Goal: Task Accomplishment & Management: Manage account settings

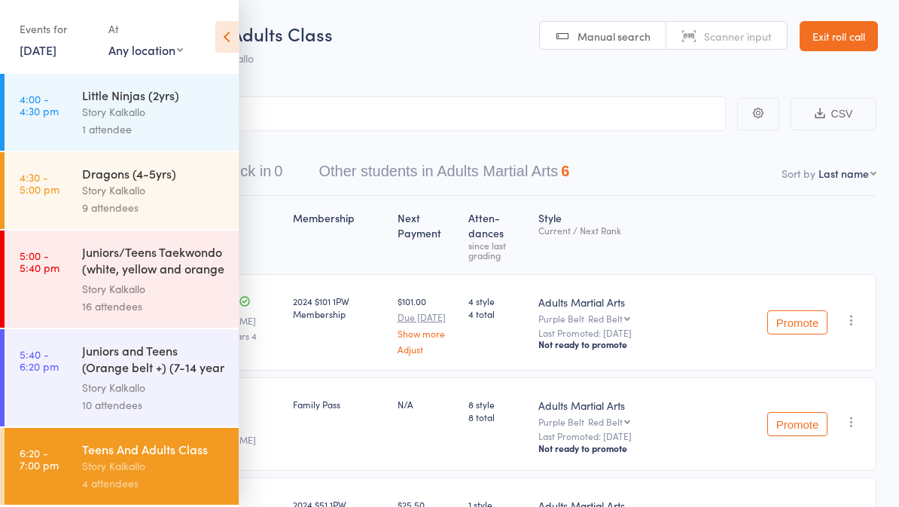
click at [56, 50] on link "12 Aug, 2025" at bounding box center [38, 49] width 37 height 17
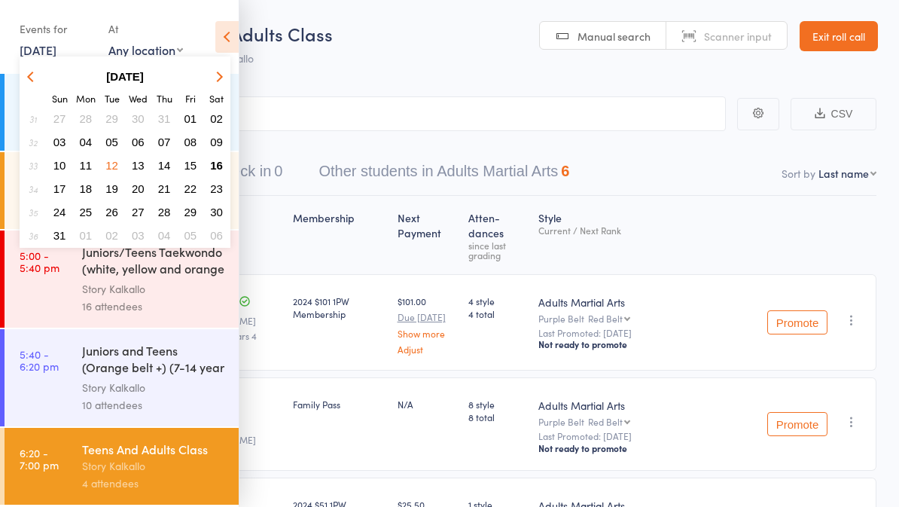
click at [222, 169] on span "16" at bounding box center [216, 165] width 13 height 13
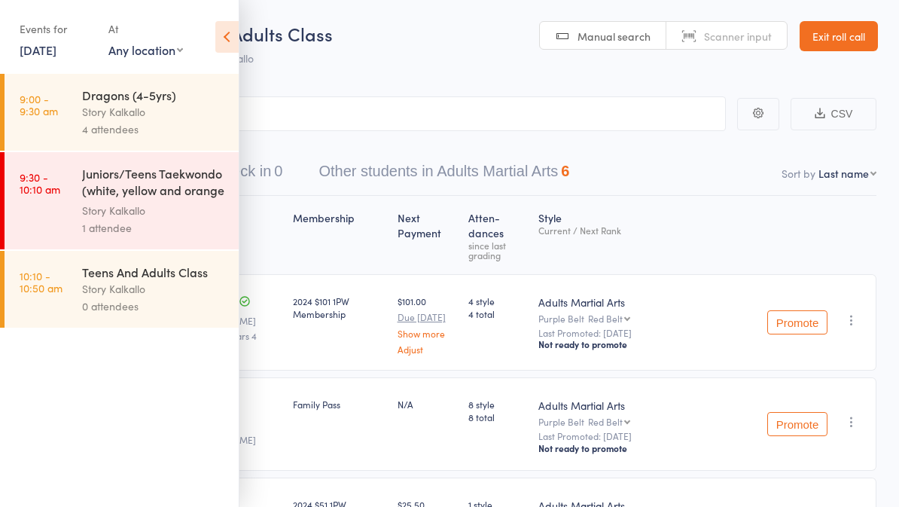
click at [191, 120] on div "Story Kalkallo" at bounding box center [154, 111] width 144 height 17
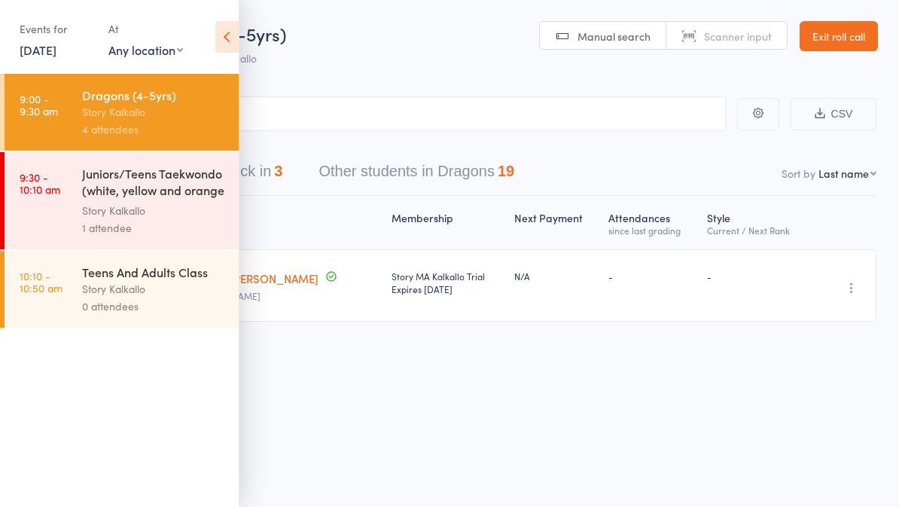
click at [224, 38] on icon at bounding box center [226, 37] width 23 height 32
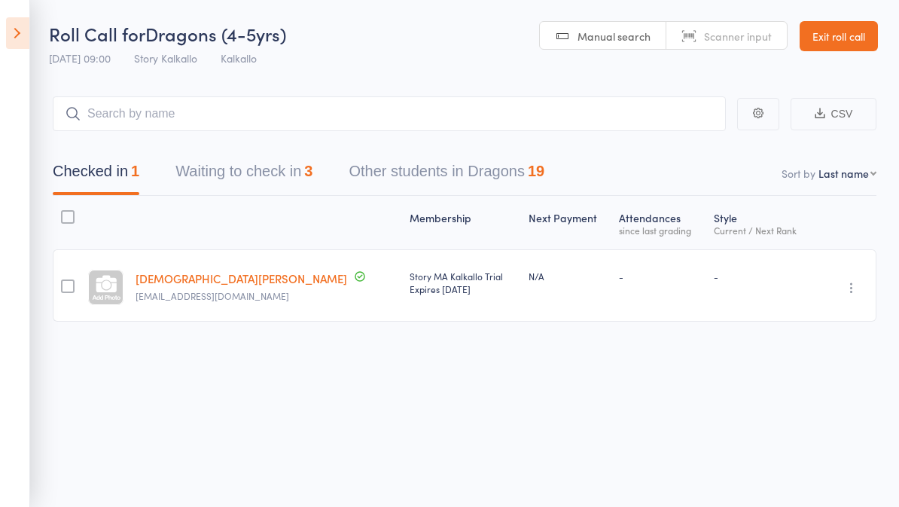
click at [267, 179] on button "Waiting to check in 3" at bounding box center [243, 175] width 137 height 40
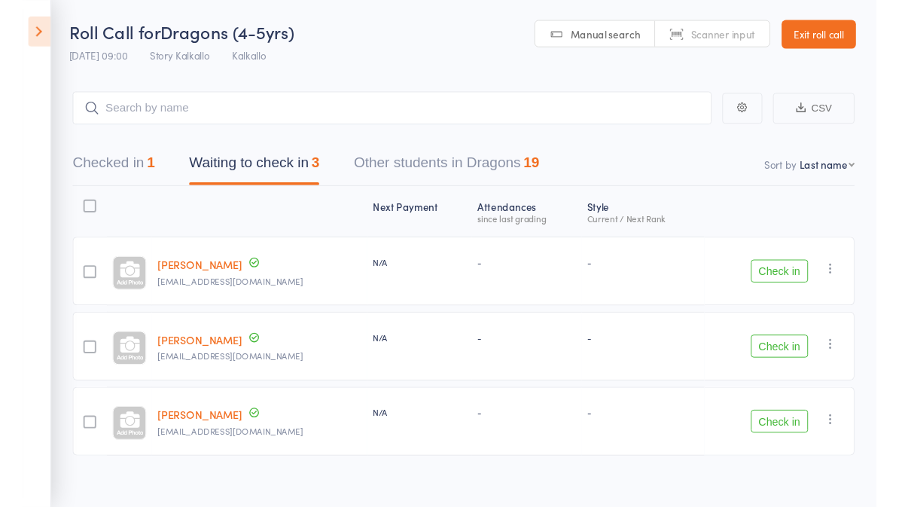
scroll to position [42, 0]
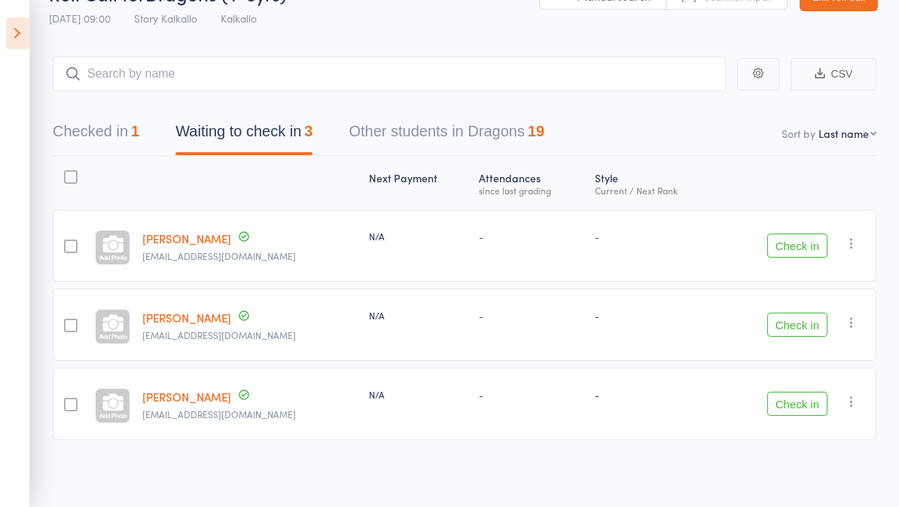
click at [24, 43] on icon at bounding box center [17, 33] width 23 height 32
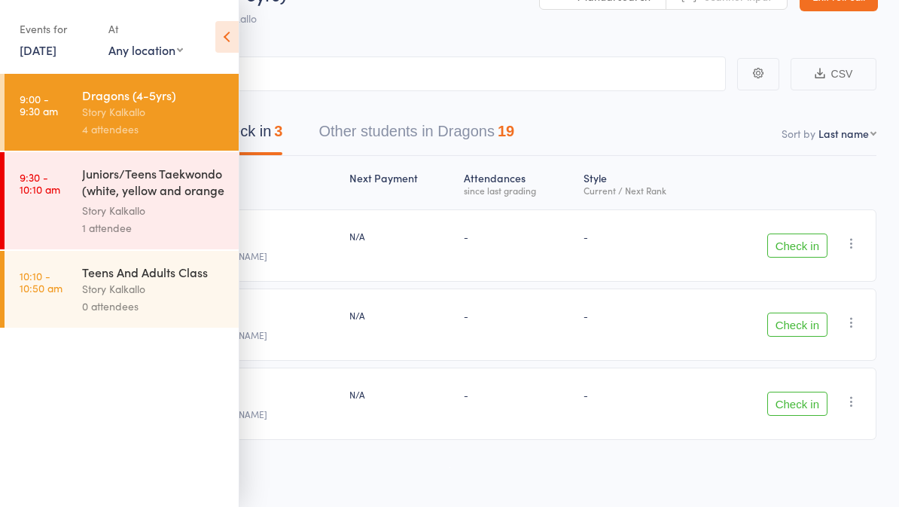
click at [175, 222] on div "1 attendee" at bounding box center [154, 227] width 144 height 17
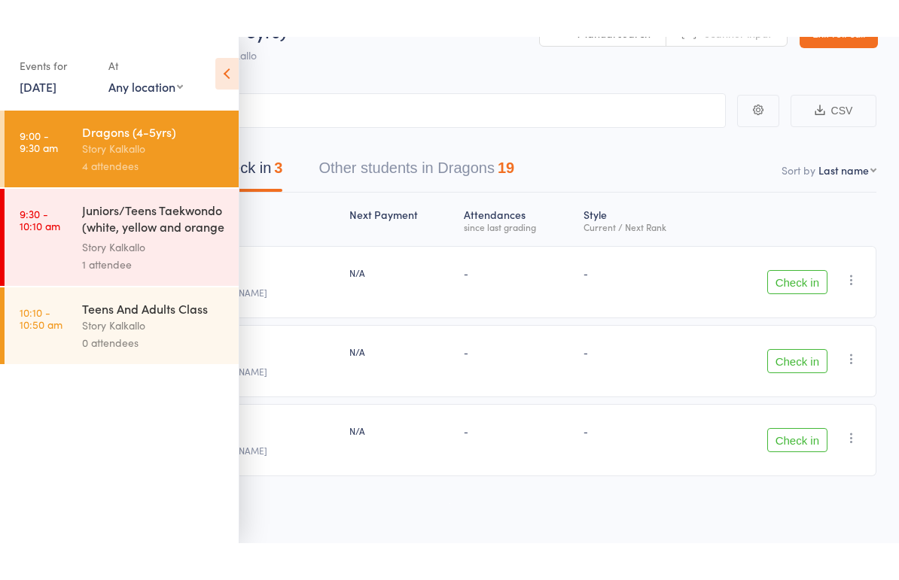
scroll to position [11, 0]
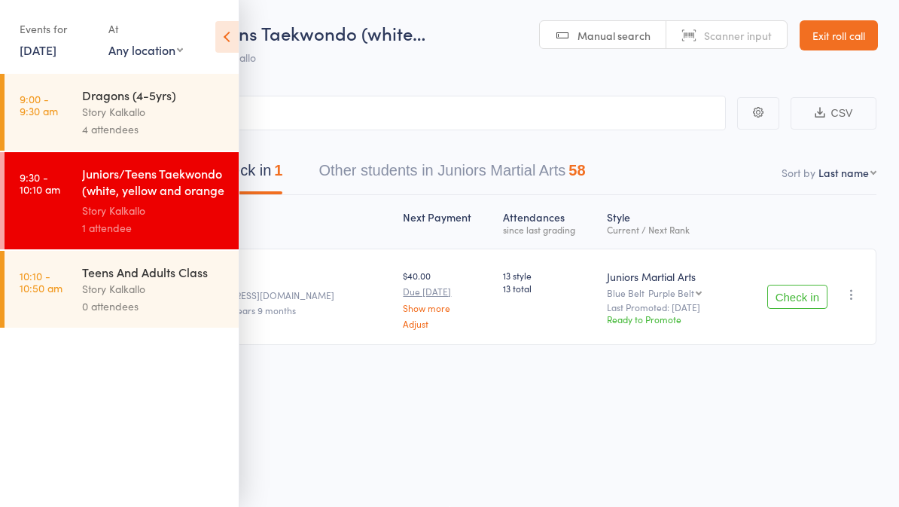
click at [221, 41] on icon at bounding box center [226, 37] width 23 height 32
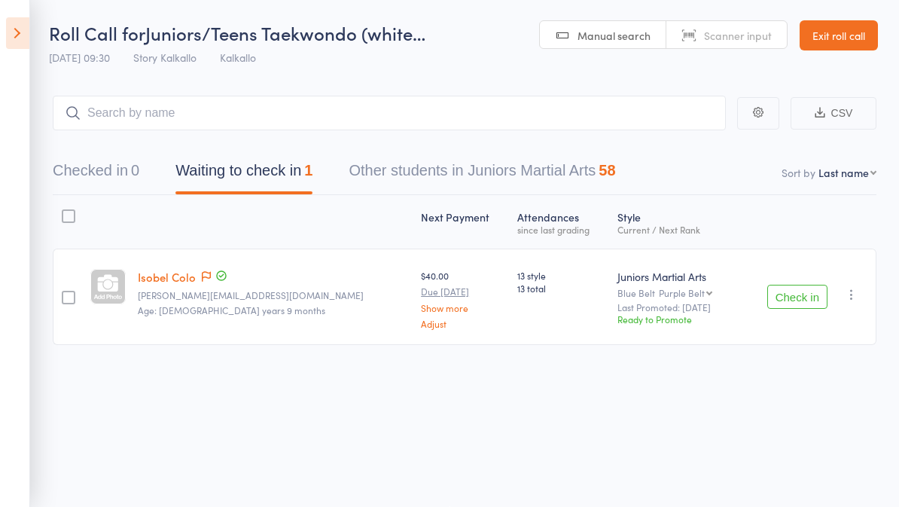
click at [20, 35] on icon at bounding box center [17, 33] width 23 height 32
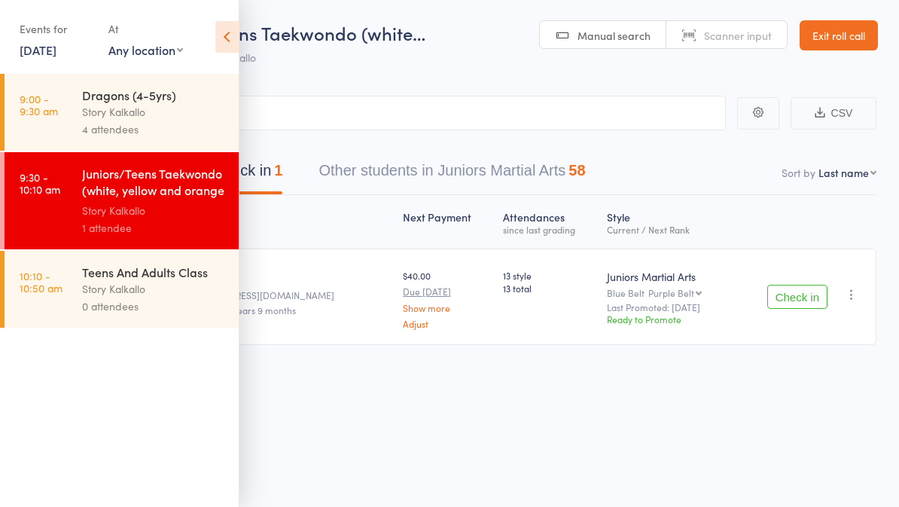
click at [162, 318] on div "Teens And Adults Class Story Kalkallo 0 attendees" at bounding box center [160, 289] width 157 height 77
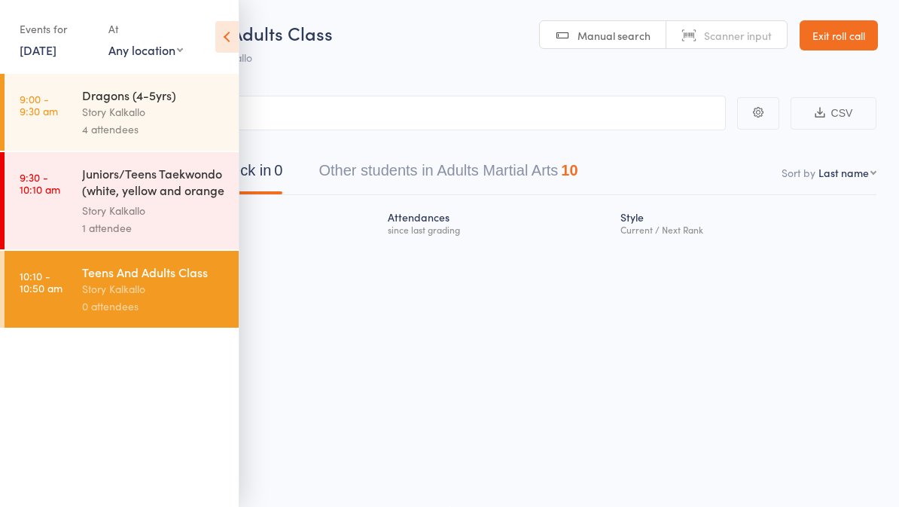
click at [221, 44] on icon at bounding box center [226, 37] width 23 height 32
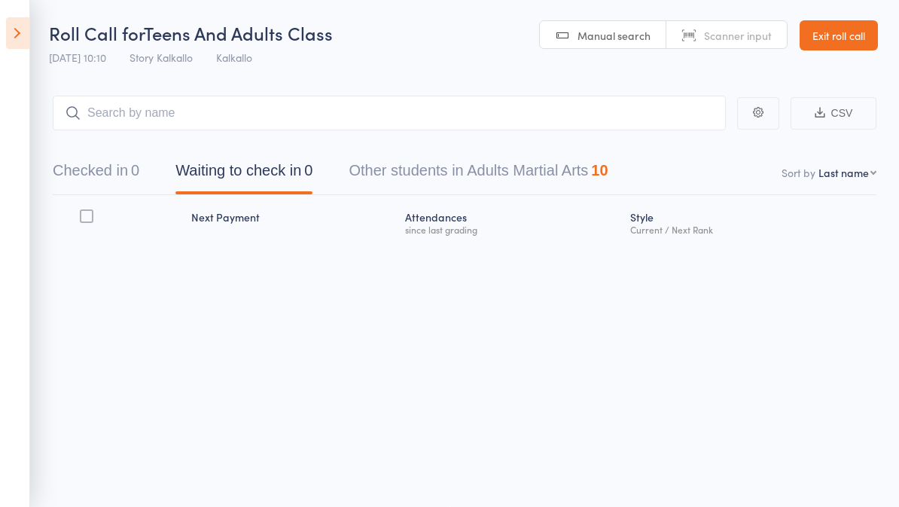
click at [524, 170] on button "Other students in Adults Martial Arts 10" at bounding box center [478, 174] width 259 height 40
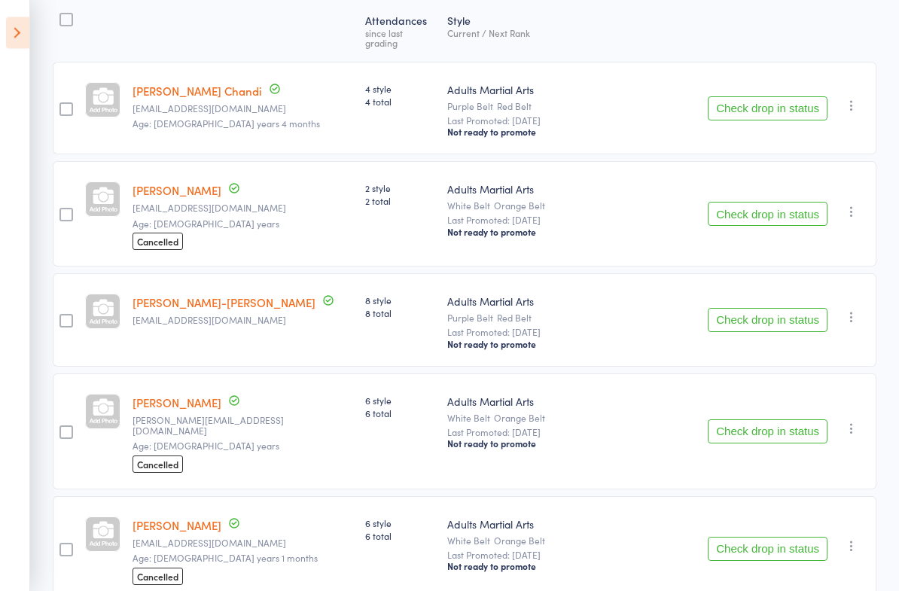
scroll to position [197, 0]
click at [760, 321] on button "Check drop in status" at bounding box center [768, 320] width 120 height 24
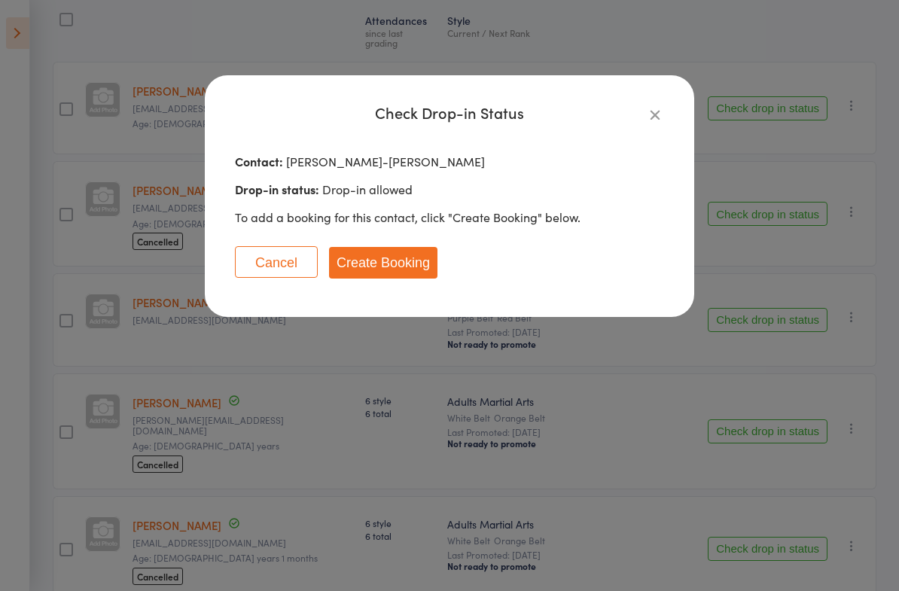
click at [416, 274] on button "Create Booking" at bounding box center [383, 263] width 108 height 32
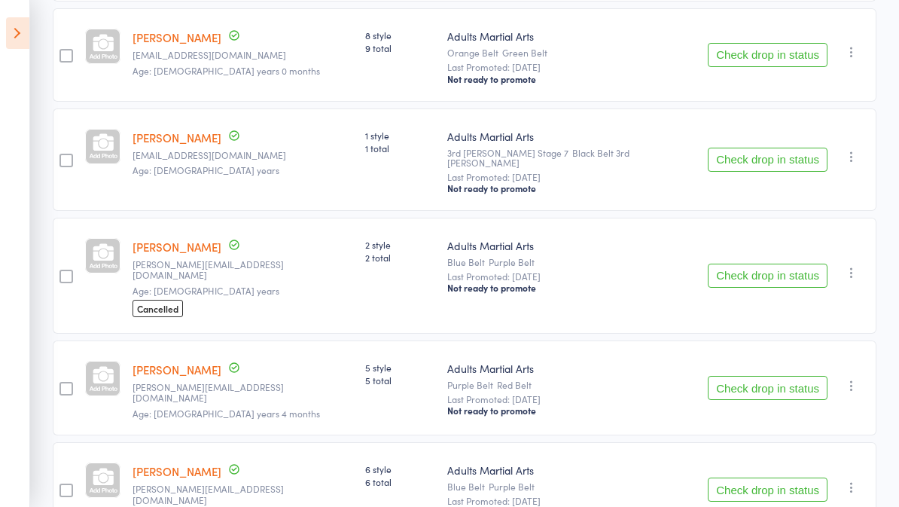
scroll to position [429, 0]
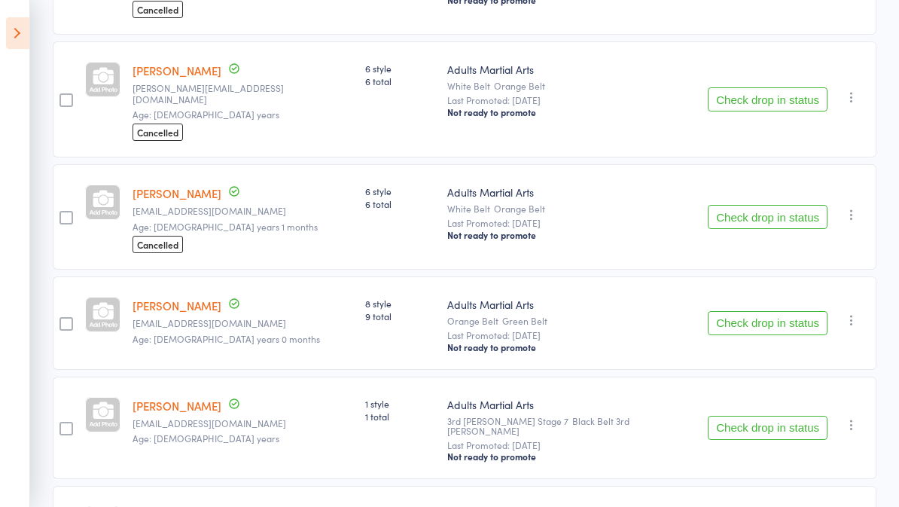
click at [20, 34] on icon at bounding box center [17, 33] width 23 height 32
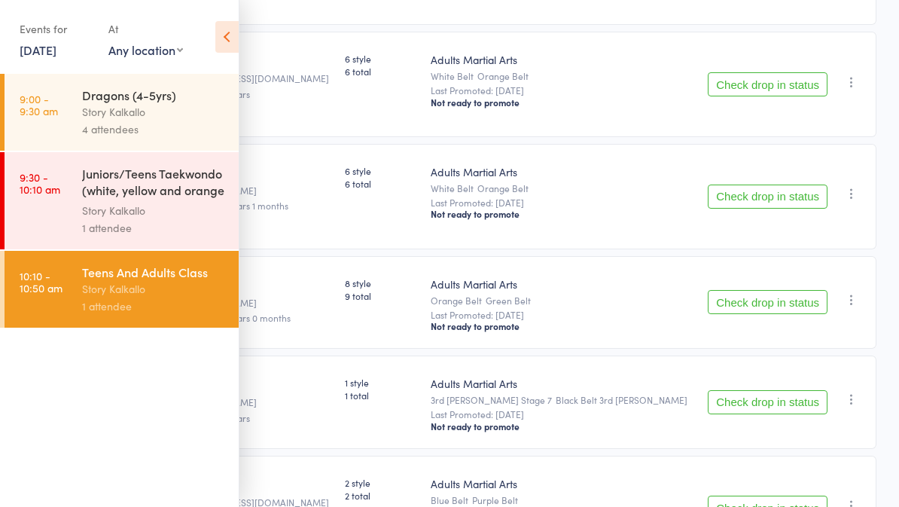
click at [148, 129] on div "4 attendees" at bounding box center [154, 128] width 144 height 17
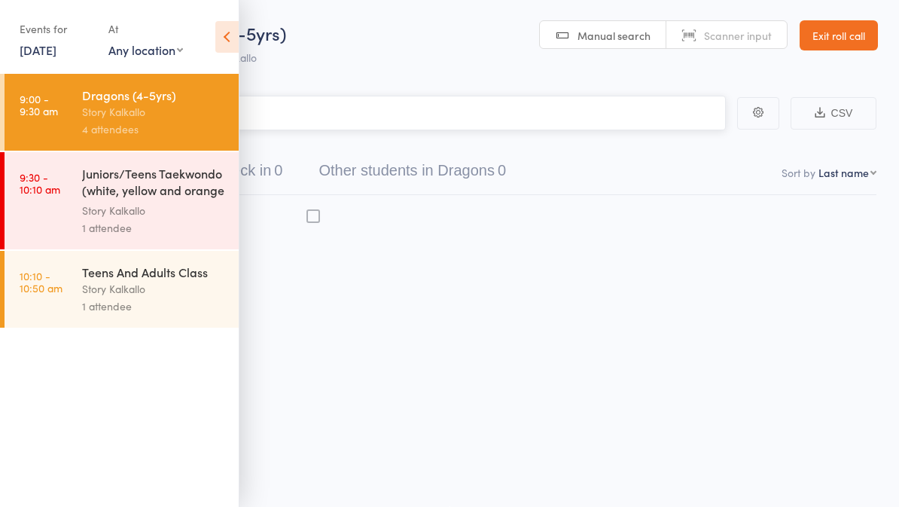
scroll to position [11, 0]
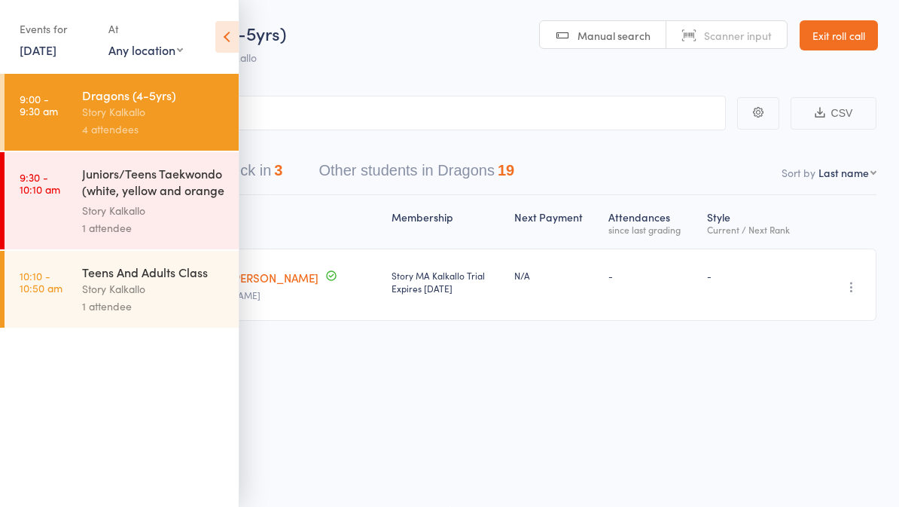
click at [229, 38] on icon at bounding box center [226, 37] width 23 height 32
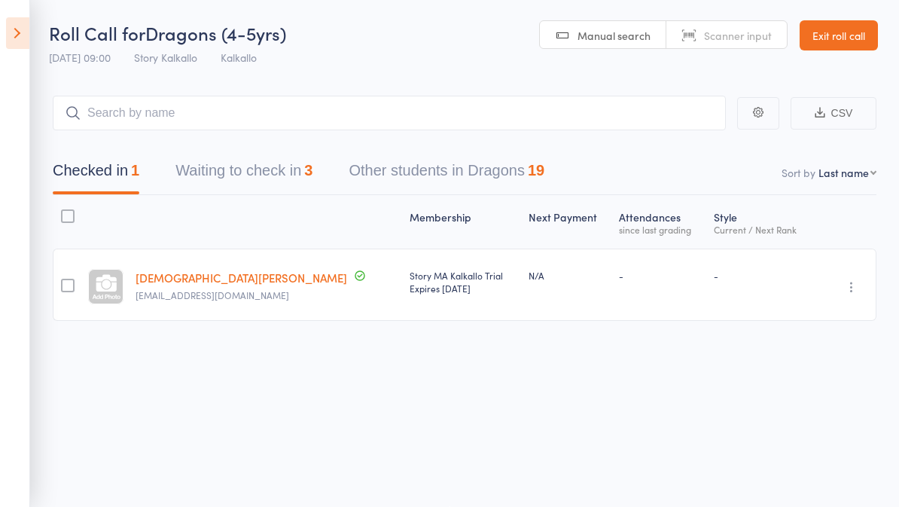
click at [842, 38] on link "Exit roll call" at bounding box center [839, 35] width 78 height 30
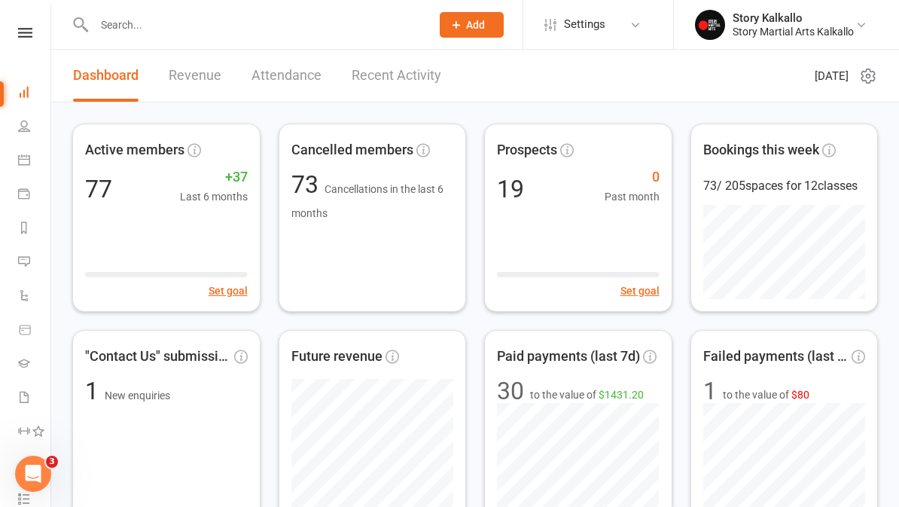
click at [26, 364] on icon at bounding box center [24, 363] width 12 height 12
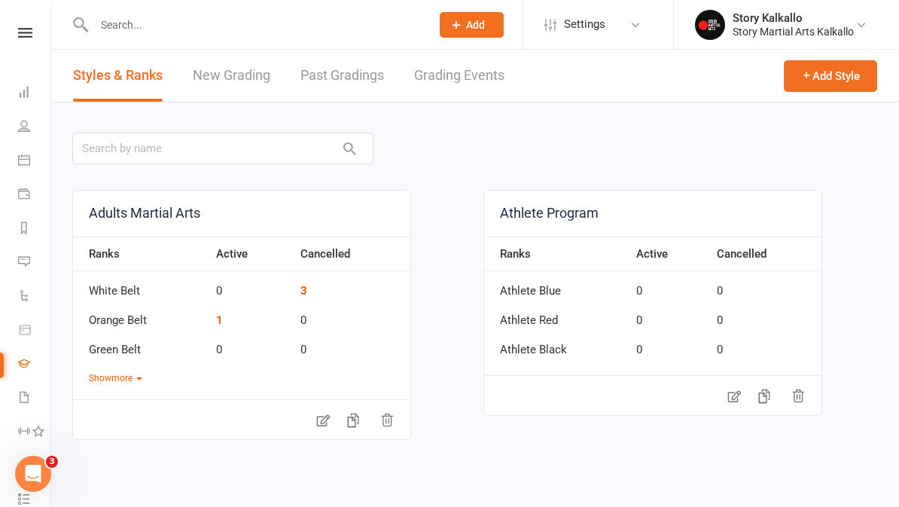
click at [218, 71] on link "New Grading" at bounding box center [232, 76] width 78 height 52
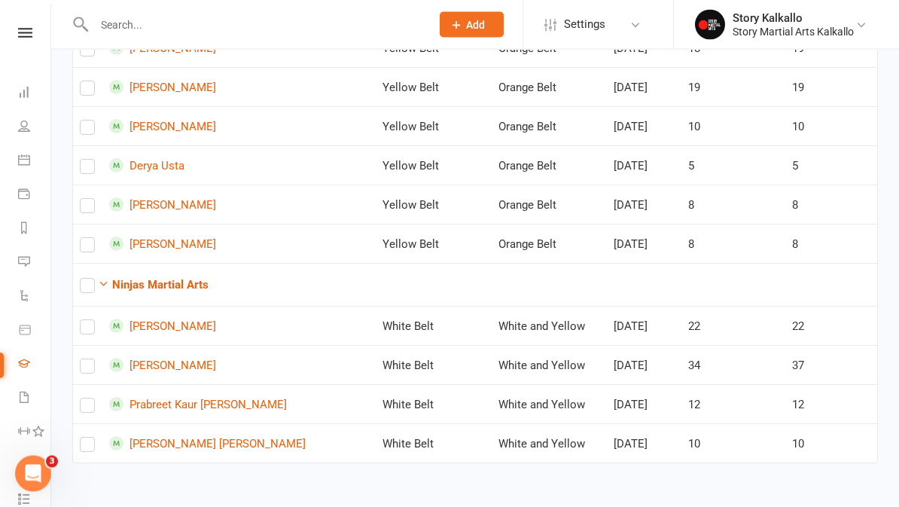
scroll to position [1406, 0]
click at [135, 306] on td "Nirvaan Rijal" at bounding box center [210, 325] width 216 height 39
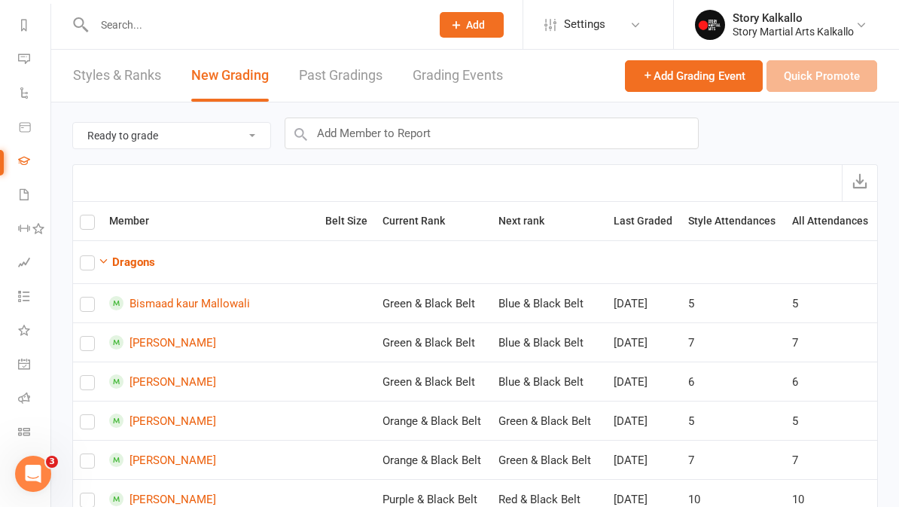
scroll to position [203, 0]
click at [18, 366] on icon at bounding box center [24, 364] width 12 height 12
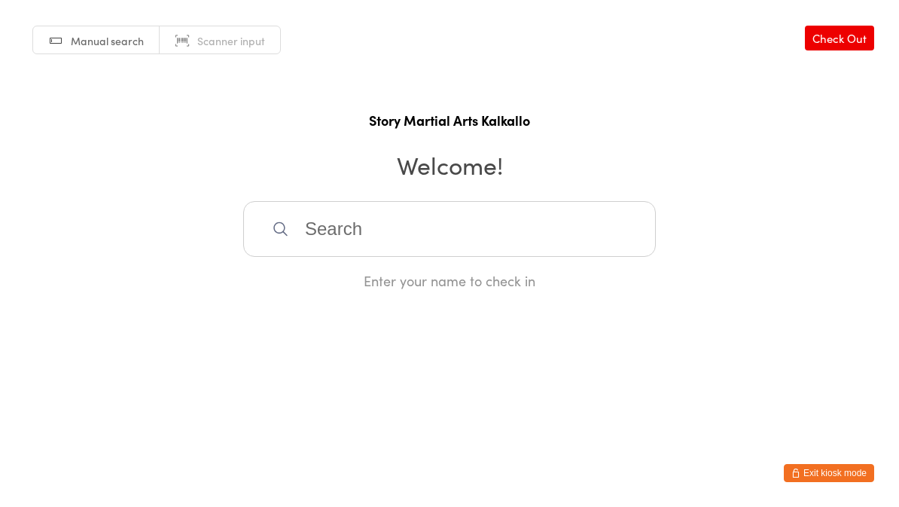
click at [842, 479] on button "Exit kiosk mode" at bounding box center [829, 473] width 90 height 18
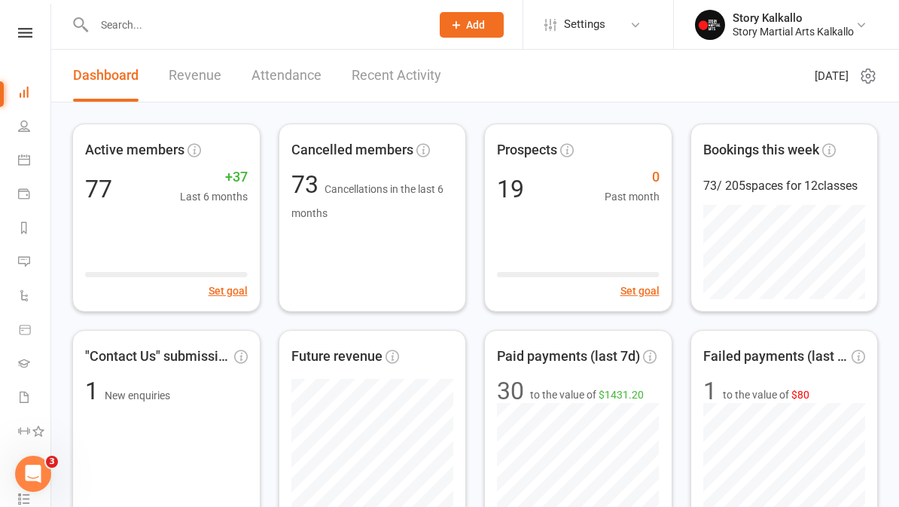
click at [190, 84] on link "Revenue" at bounding box center [195, 76] width 53 height 52
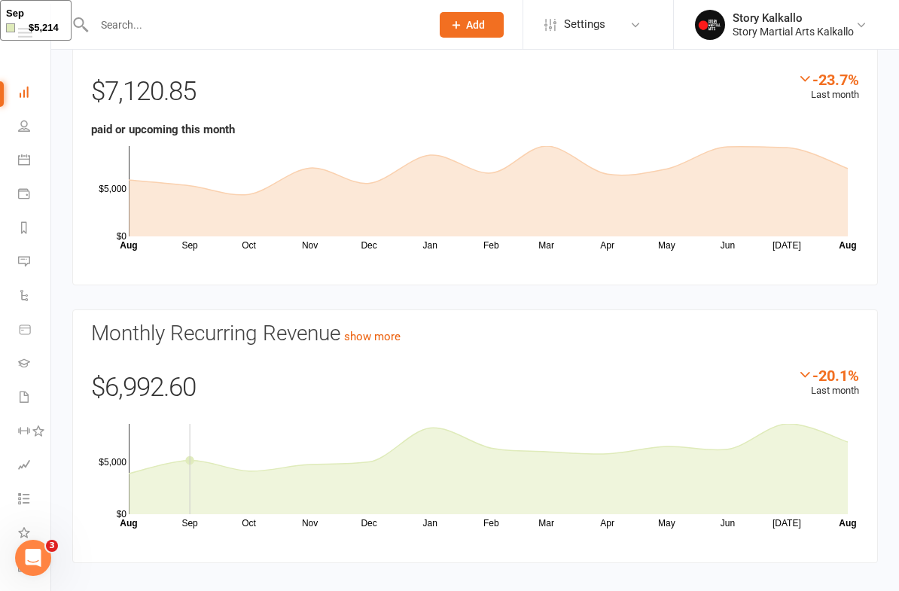
scroll to position [111, 0]
click at [277, 468] on icon at bounding box center [488, 467] width 719 height 90
click at [417, 430] on icon at bounding box center [488, 447] width 719 height 50
click at [802, 436] on icon at bounding box center [488, 467] width 719 height 90
click at [855, 456] on icon "Sep Oct Nov Dec Jan Feb Mar Apr May Jun Jul Month Aug Aug $0 $5,000" at bounding box center [475, 472] width 768 height 113
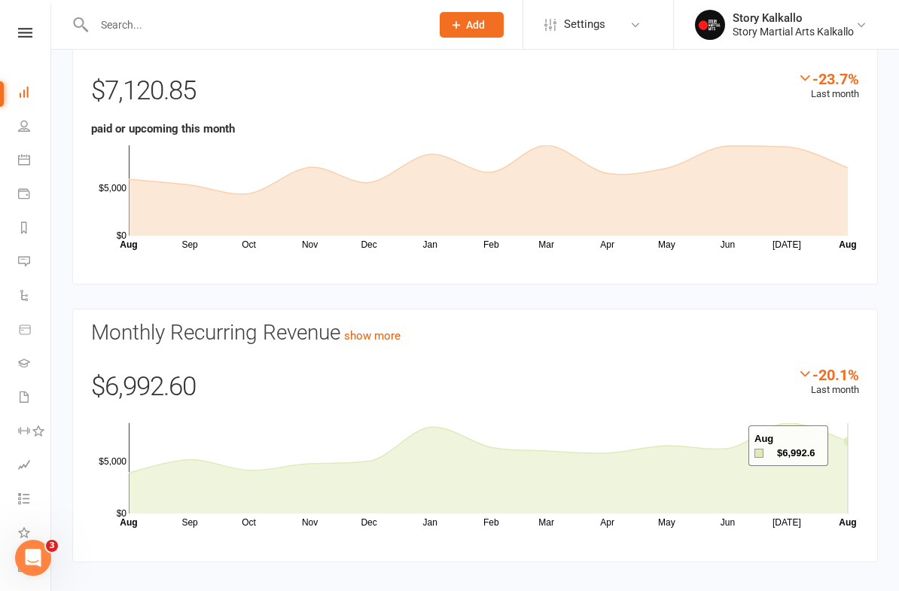
click at [847, 446] on icon at bounding box center [488, 467] width 719 height 90
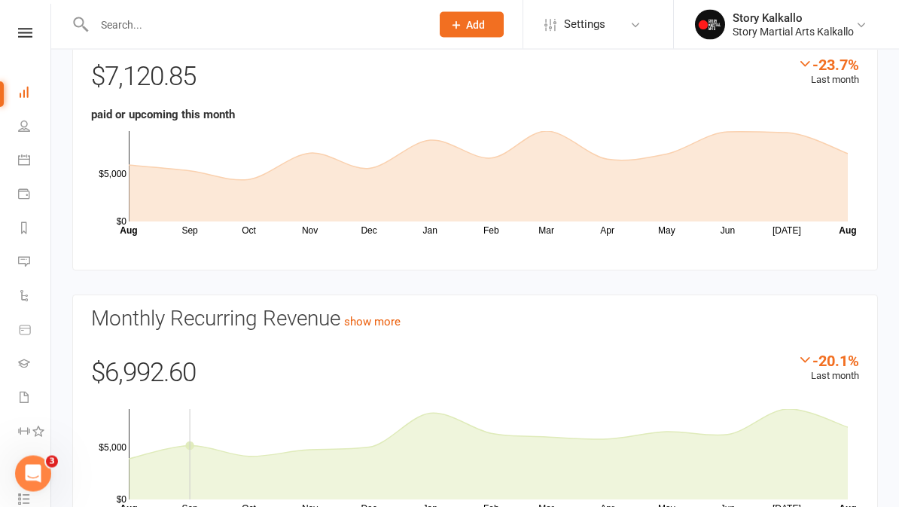
scroll to position [0, 0]
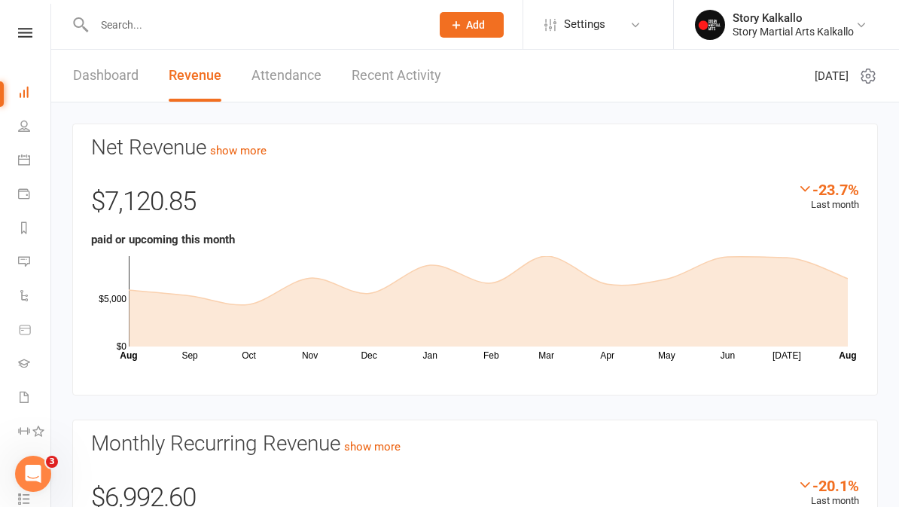
click at [120, 79] on link "Dashboard" at bounding box center [106, 76] width 66 height 52
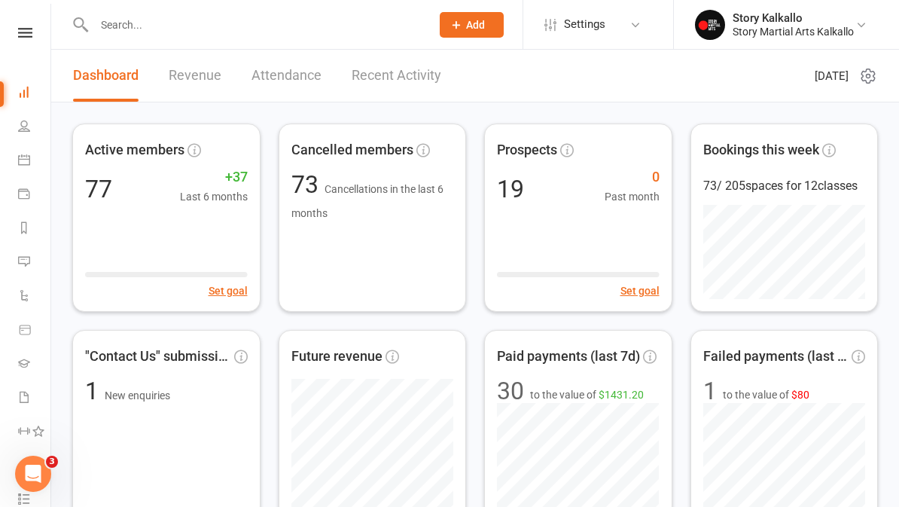
click at [202, 79] on link "Revenue" at bounding box center [195, 76] width 53 height 52
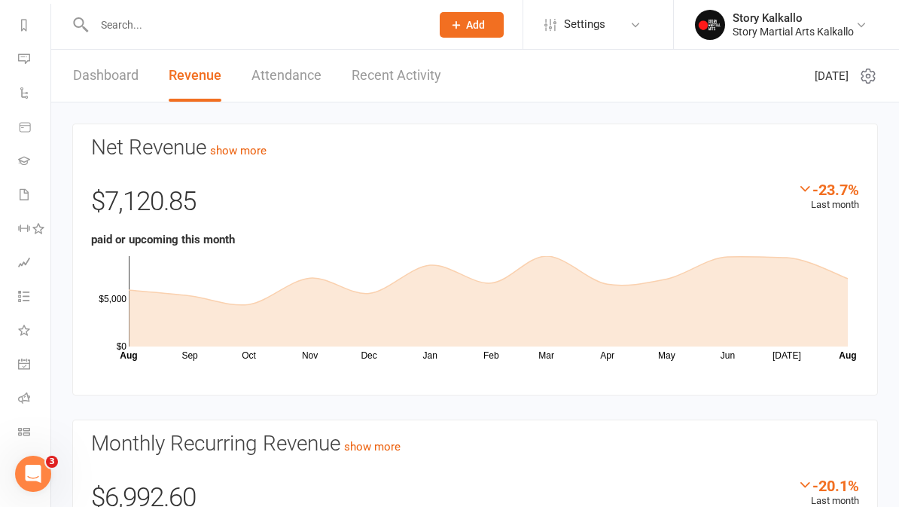
scroll to position [203, 0]
click at [30, 400] on link "Roll call" at bounding box center [35, 399] width 34 height 34
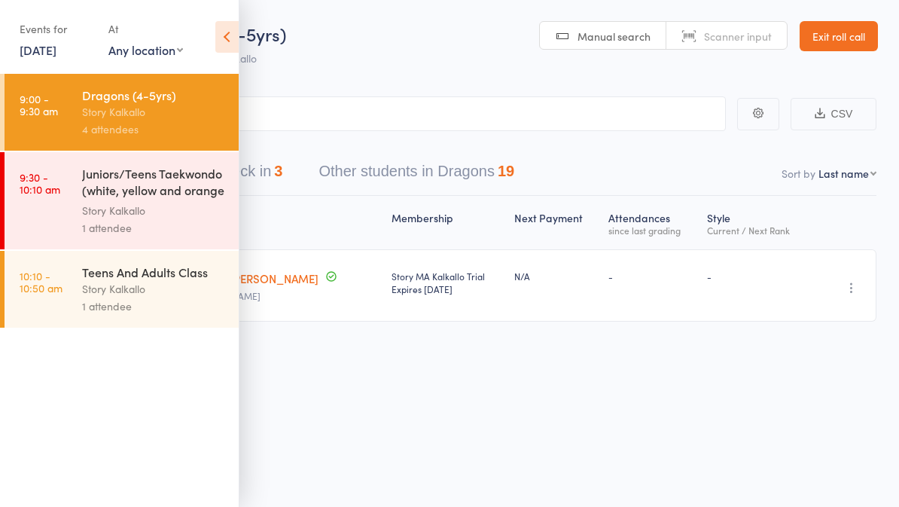
click at [219, 38] on icon at bounding box center [226, 37] width 23 height 32
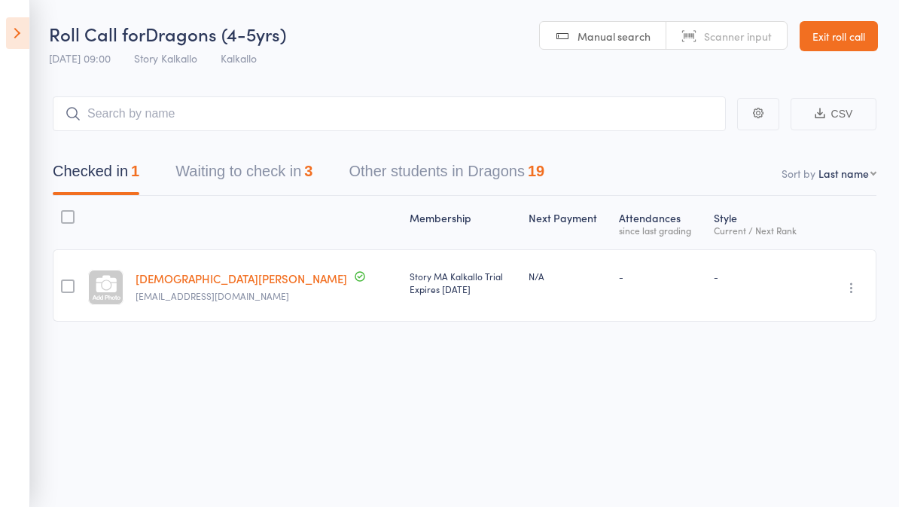
click at [848, 284] on icon "button" at bounding box center [851, 287] width 15 height 15
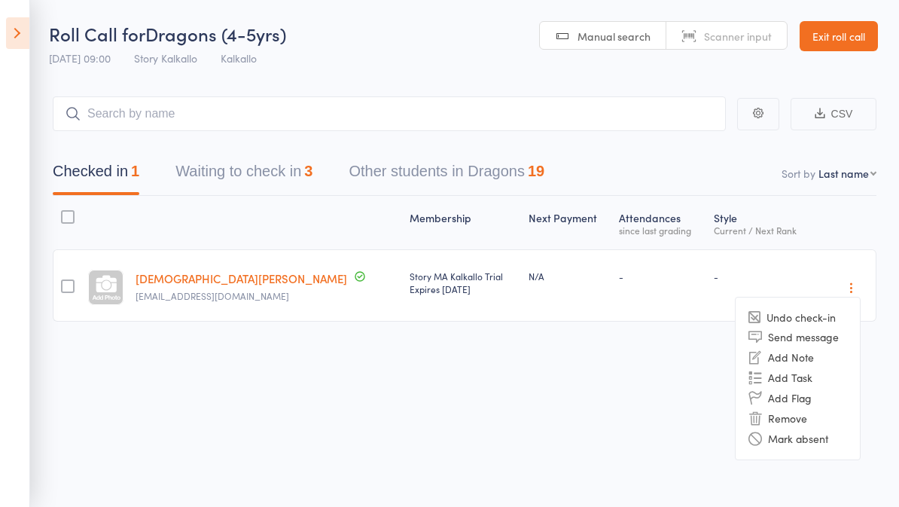
click at [827, 315] on li "Undo check-in" at bounding box center [798, 317] width 124 height 19
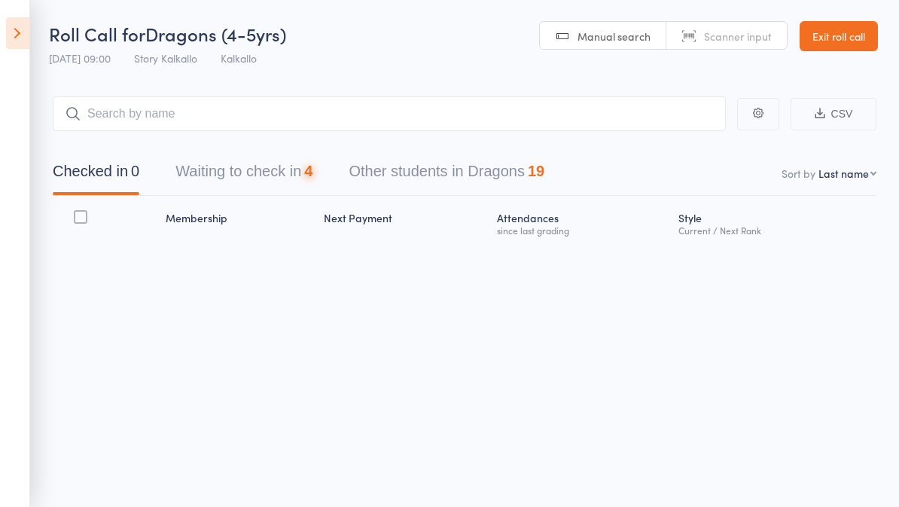
click at [293, 176] on button "Waiting to check in 4" at bounding box center [243, 175] width 137 height 40
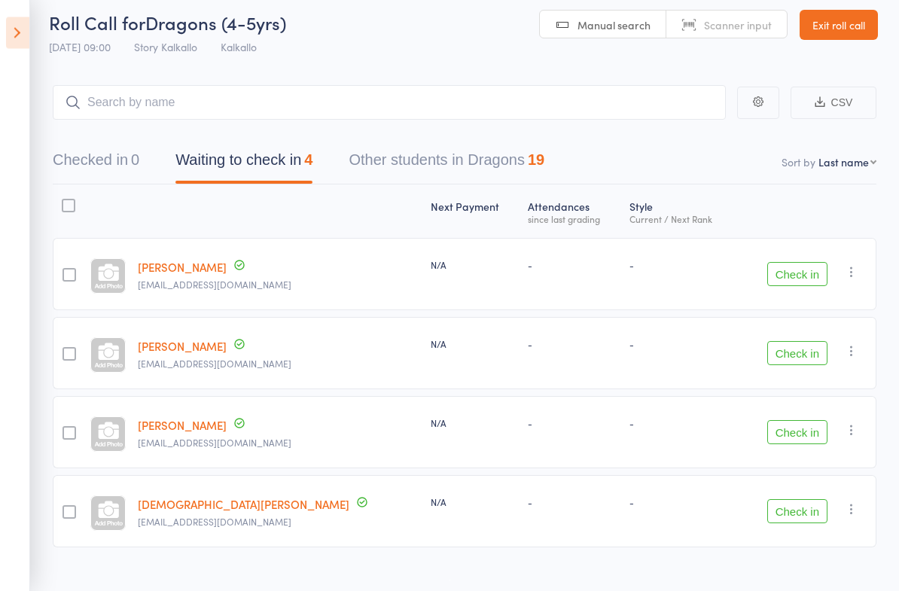
scroll to position [18, 0]
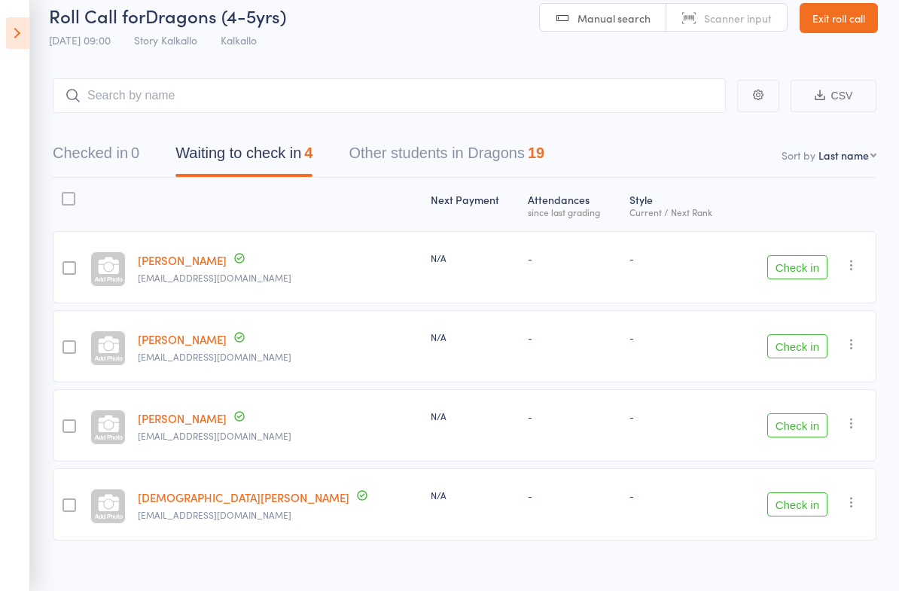
click at [25, 37] on icon at bounding box center [17, 33] width 23 height 32
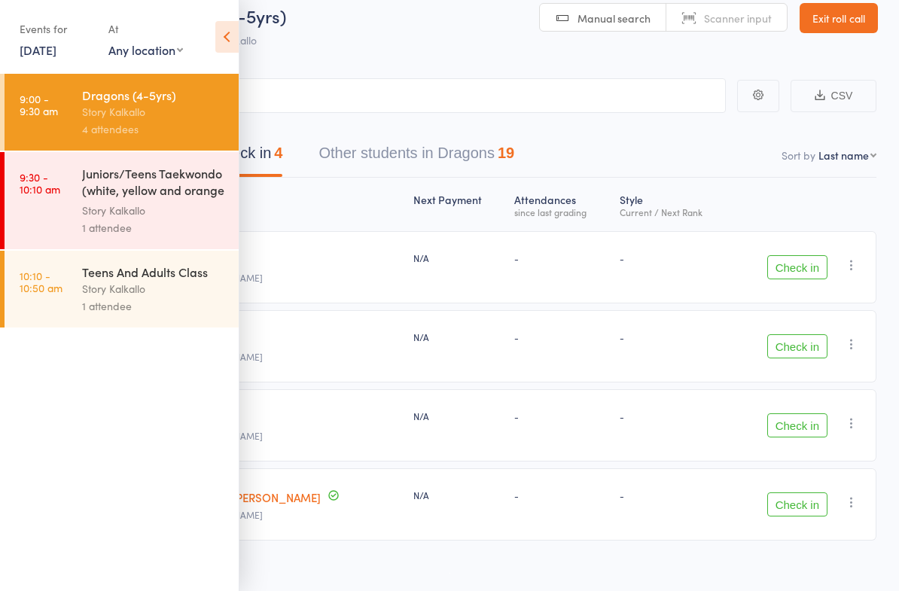
click at [38, 51] on link "[DATE]" at bounding box center [38, 49] width 37 height 17
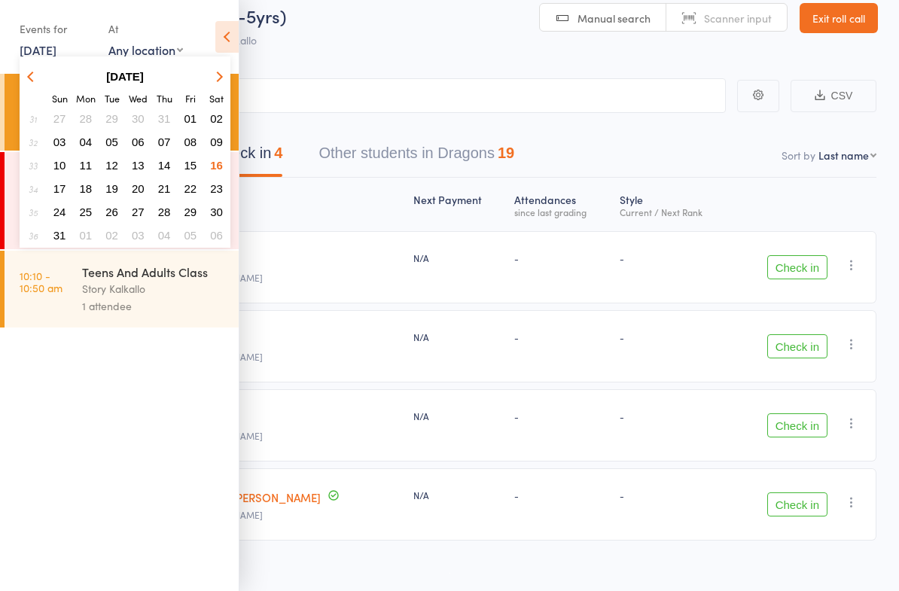
click at [112, 169] on span "12" at bounding box center [111, 165] width 13 height 13
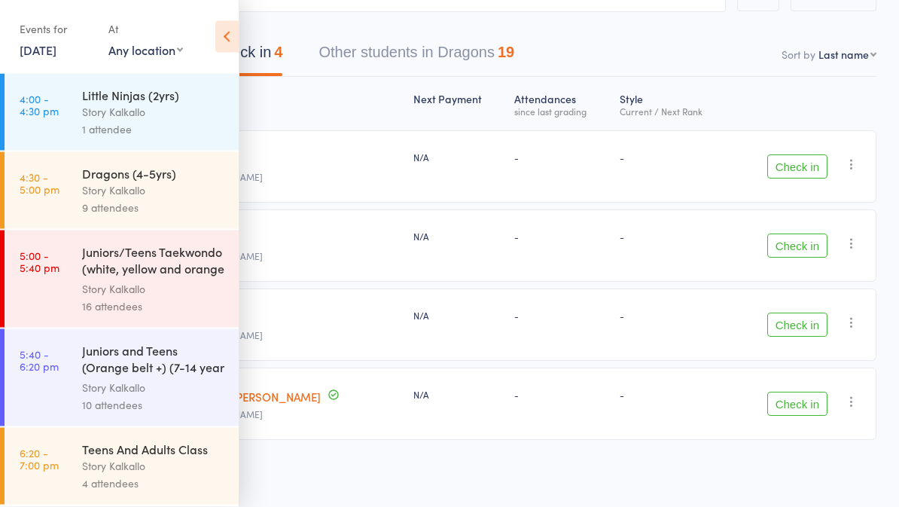
scroll to position [121, 0]
click at [151, 355] on div "Juniors and Teens (Orange belt +) (7-14 year olds)" at bounding box center [154, 360] width 144 height 37
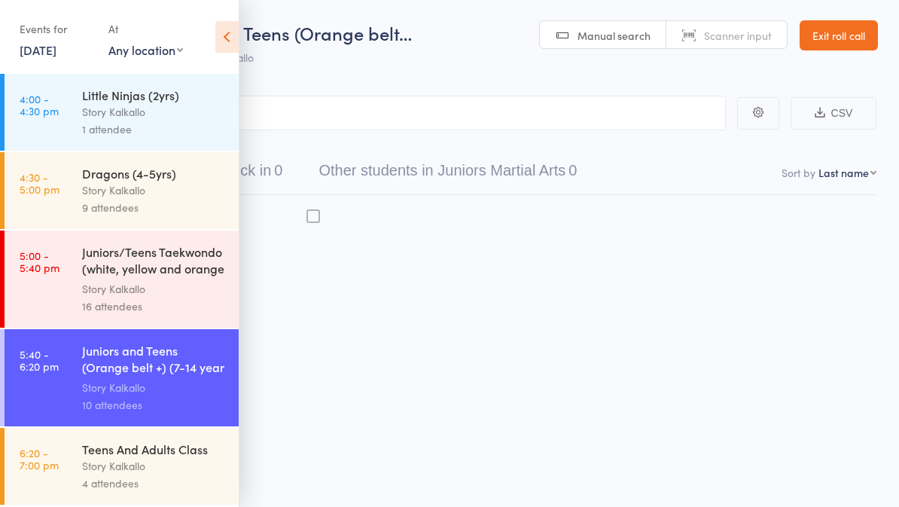
scroll to position [11, 0]
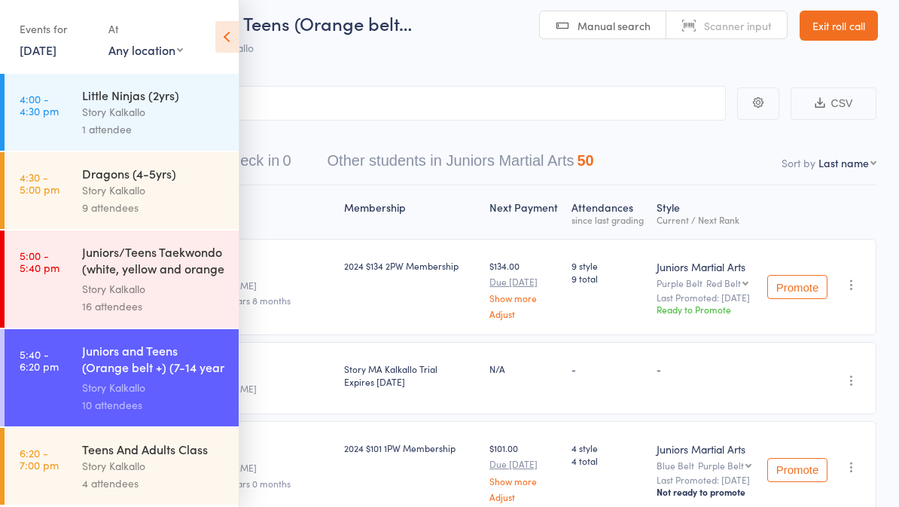
click at [233, 42] on icon at bounding box center [226, 37] width 23 height 32
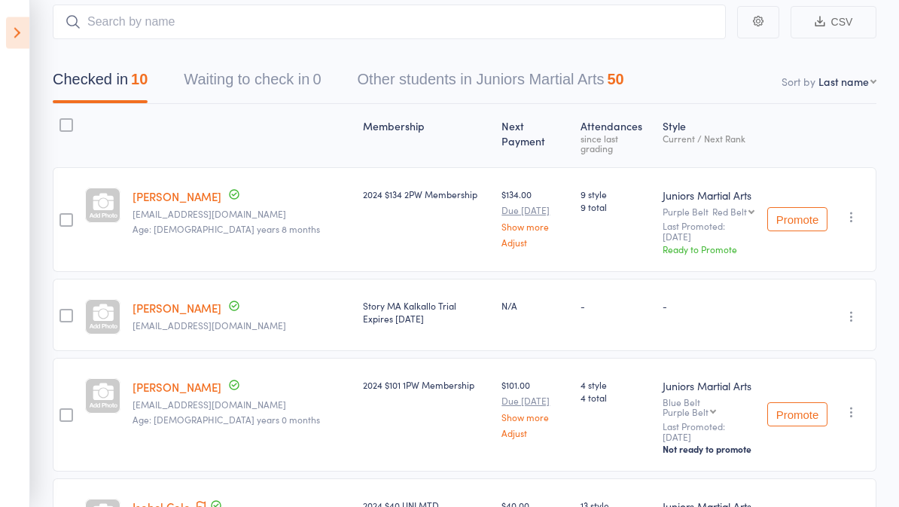
click at [26, 23] on icon at bounding box center [17, 33] width 23 height 32
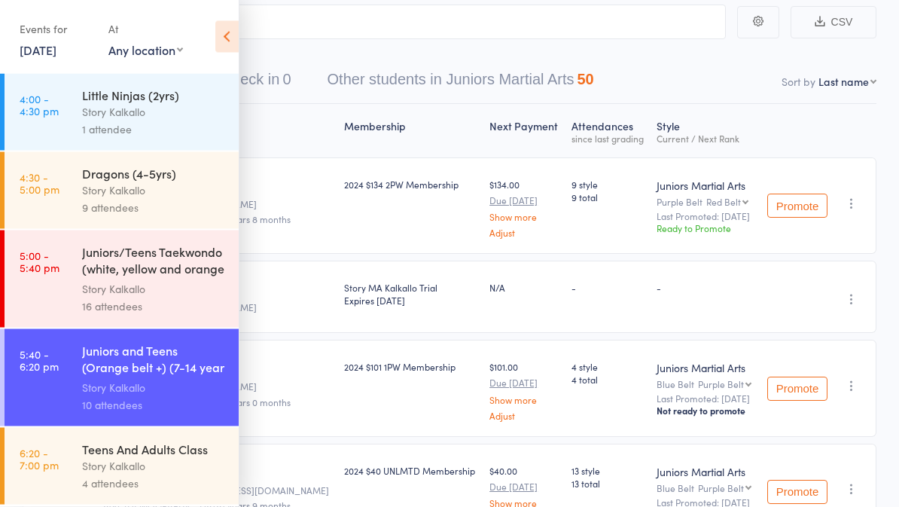
scroll to position [92, 0]
click at [37, 49] on link "[DATE]" at bounding box center [38, 49] width 37 height 17
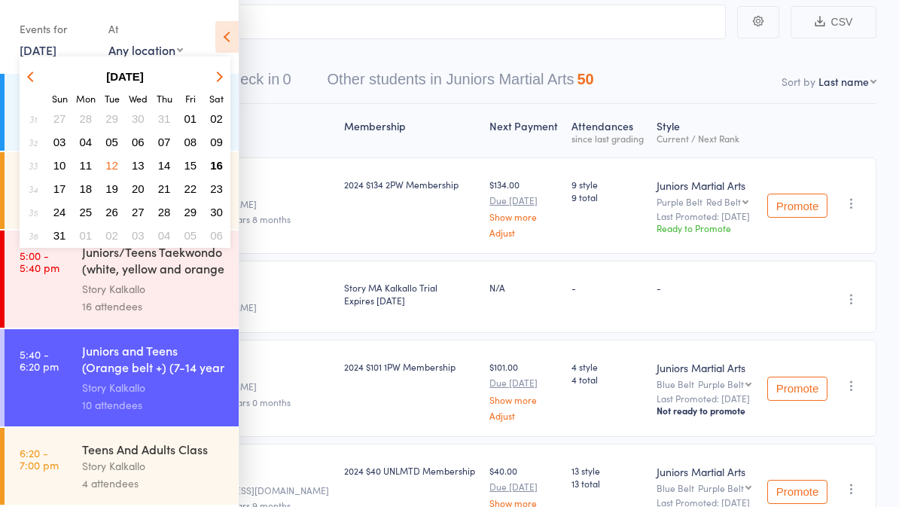
click at [215, 160] on span "16" at bounding box center [216, 165] width 13 height 13
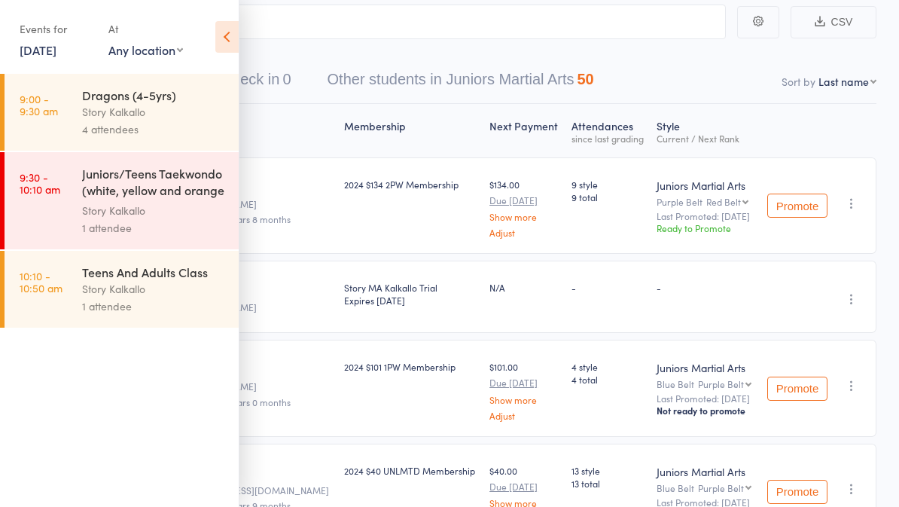
click at [77, 90] on link "9:00 - 9:30 am Dragons (4-5yrs) Story Kalkallo 4 attendees" at bounding box center [122, 112] width 234 height 77
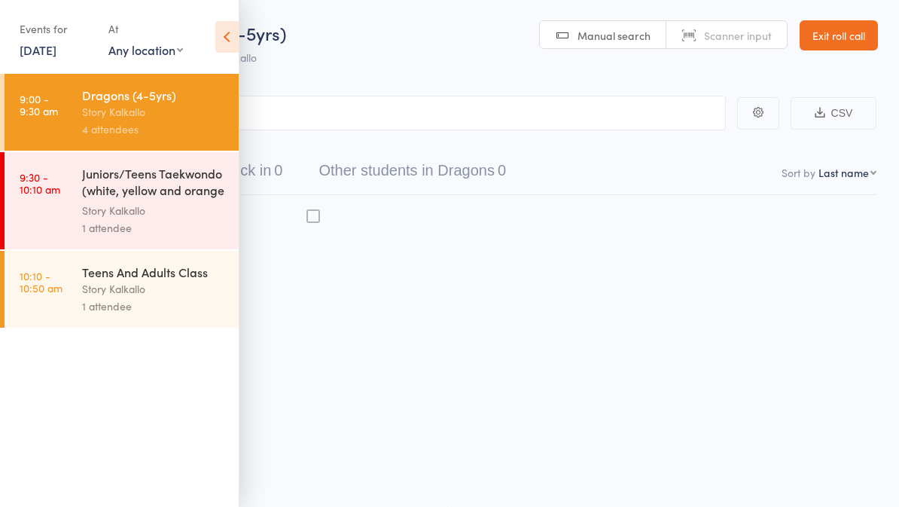
click at [212, 32] on div "Events for [DATE] [DATE] [DATE] Sun Mon Tue Wed Thu Fri Sat 31 27 28 29 30 31 0…" at bounding box center [119, 38] width 239 height 76
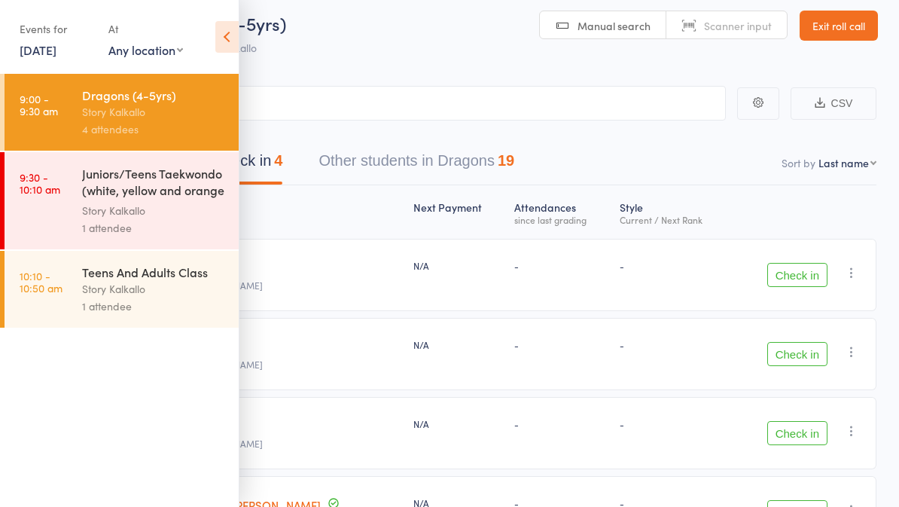
click at [240, 21] on span "Dragons (4-5yrs)" at bounding box center [215, 23] width 141 height 25
click at [231, 28] on icon at bounding box center [226, 37] width 23 height 32
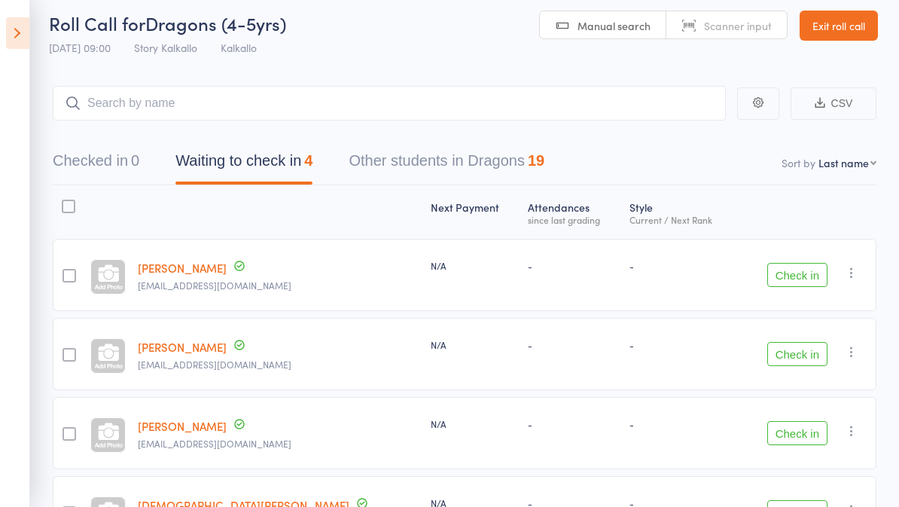
scroll to position [121, 0]
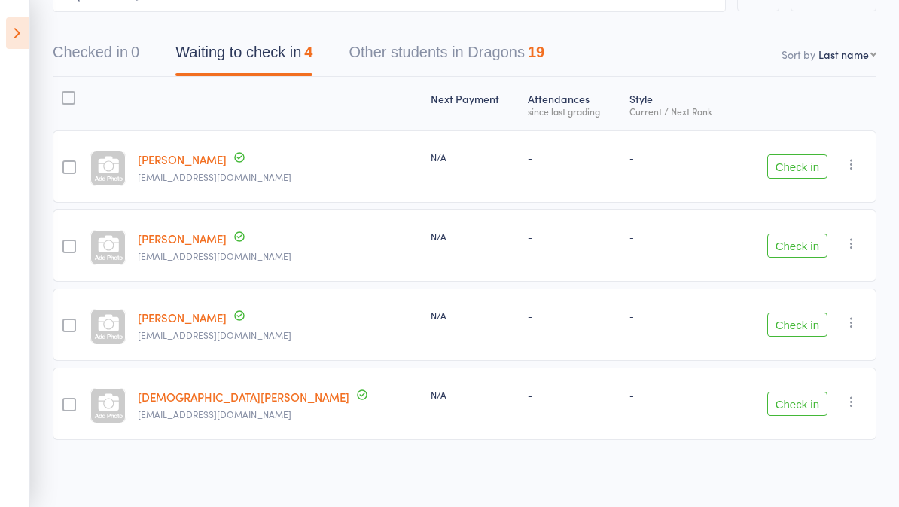
click at [476, 47] on button "Other students in Dragons 19" at bounding box center [447, 56] width 196 height 40
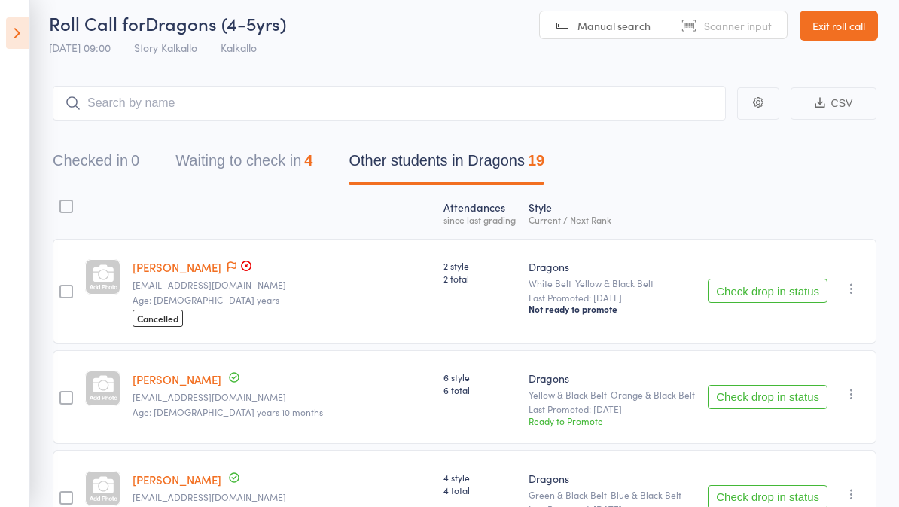
click at [764, 469] on div "Check drop in status Send message Add Note Add Task Add Flag" at bounding box center [788, 496] width 175 height 93
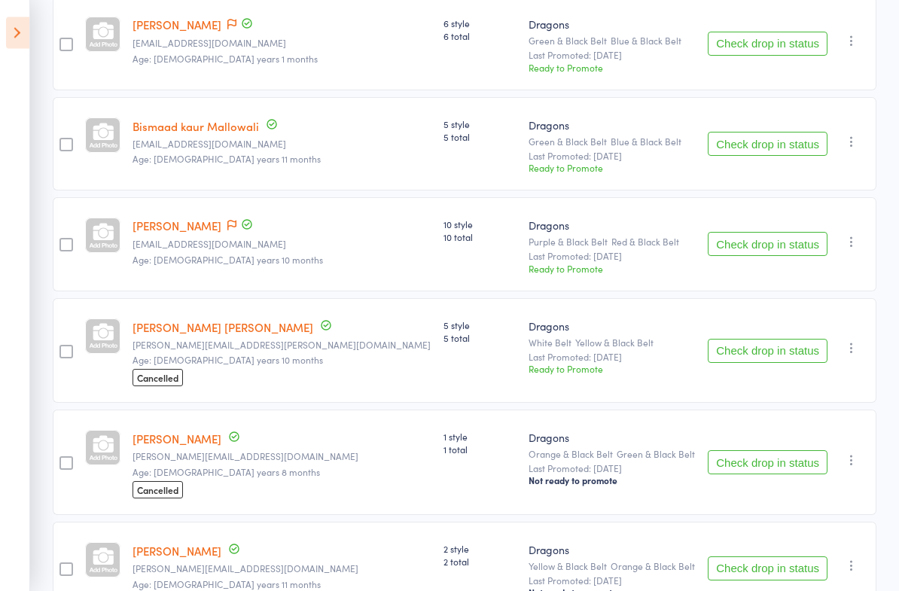
scroll to position [1390, 0]
click at [787, 251] on button "Check drop in status" at bounding box center [768, 244] width 120 height 24
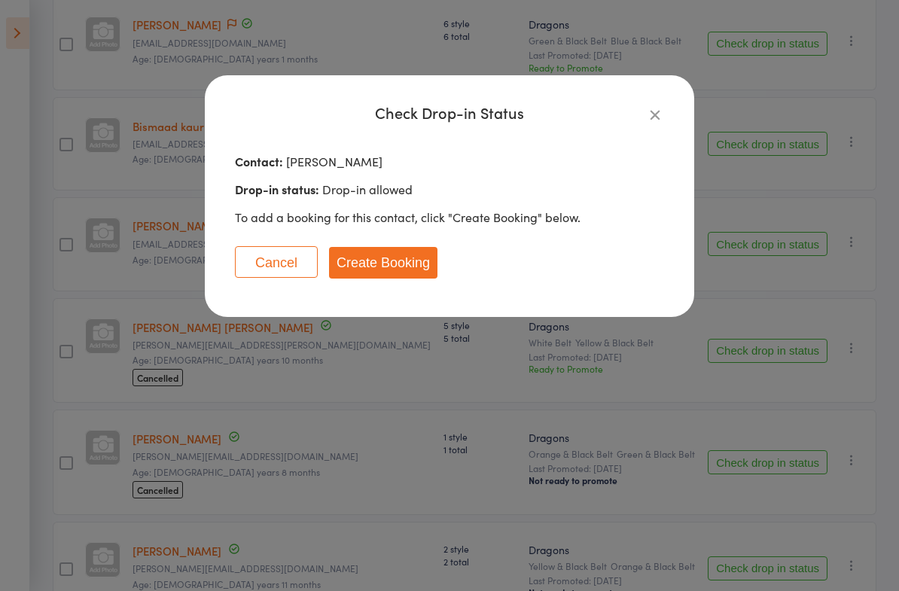
click at [389, 273] on button "Create Booking" at bounding box center [383, 263] width 108 height 32
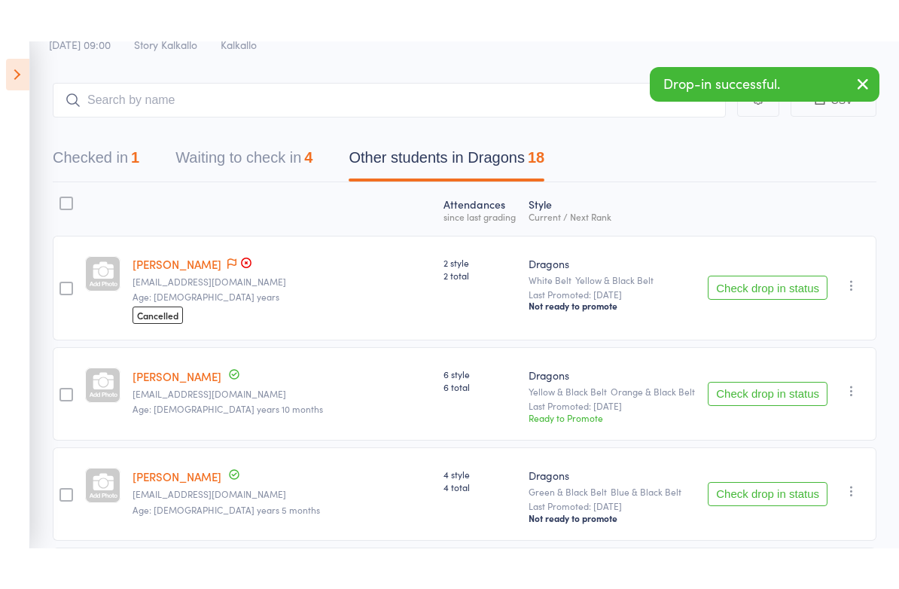
scroll to position [0, 0]
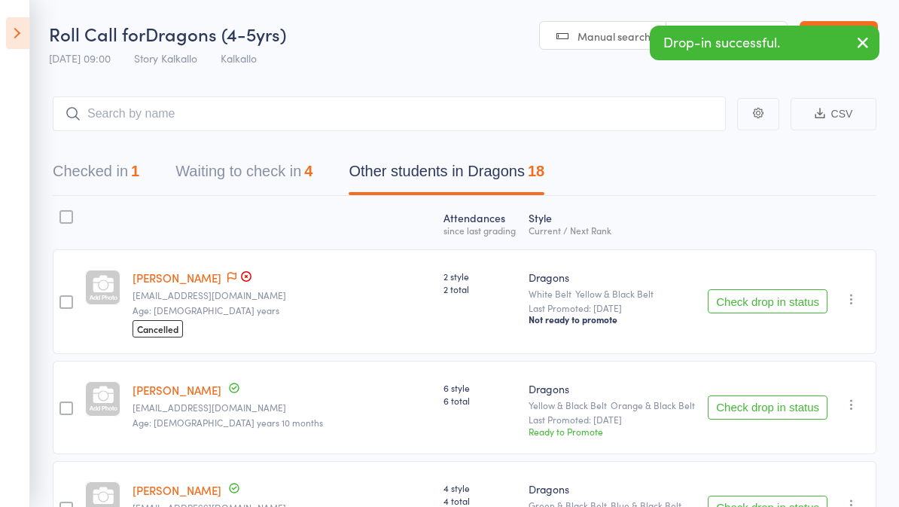
click at [244, 169] on button "Waiting to check in 4" at bounding box center [243, 175] width 137 height 40
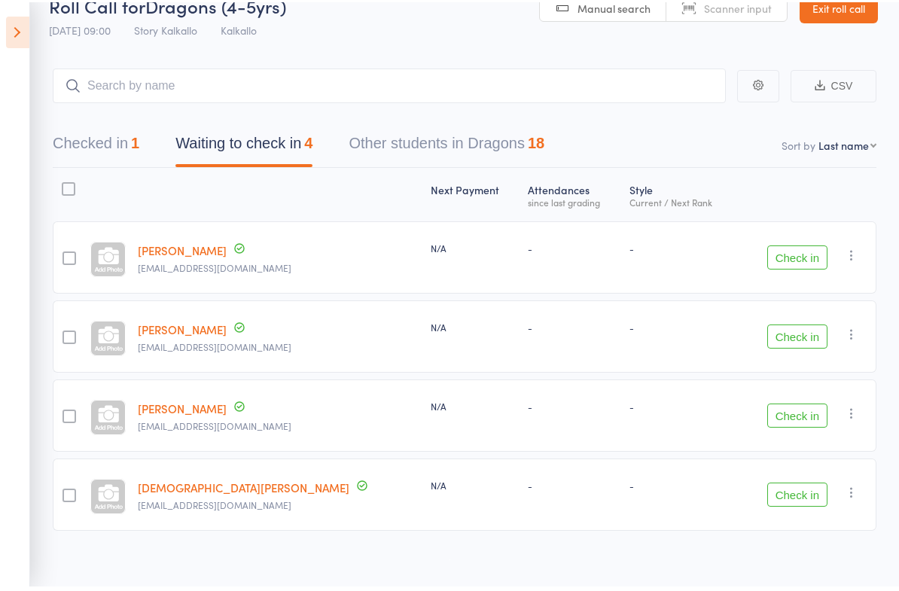
scroll to position [18, 0]
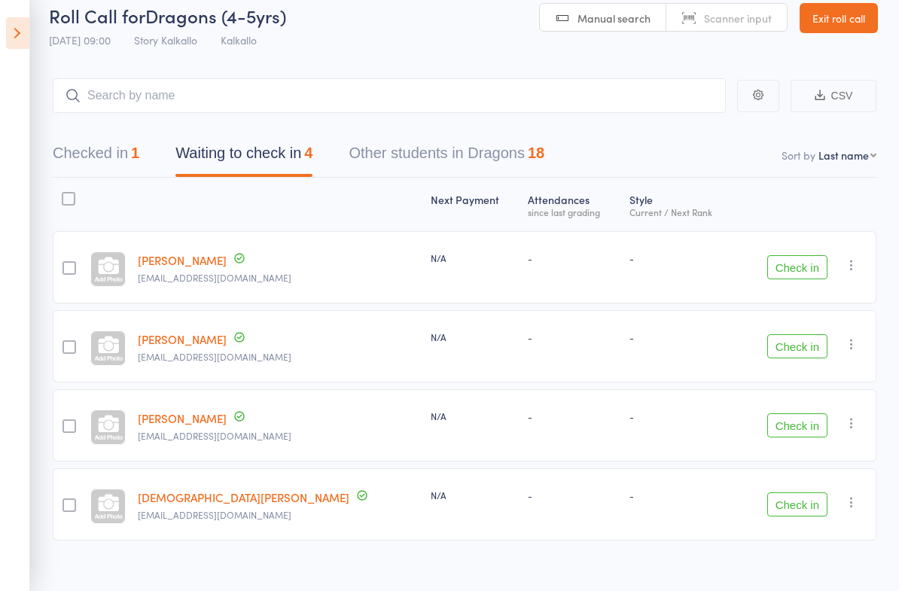
click at [812, 431] on button "Check in" at bounding box center [797, 425] width 60 height 24
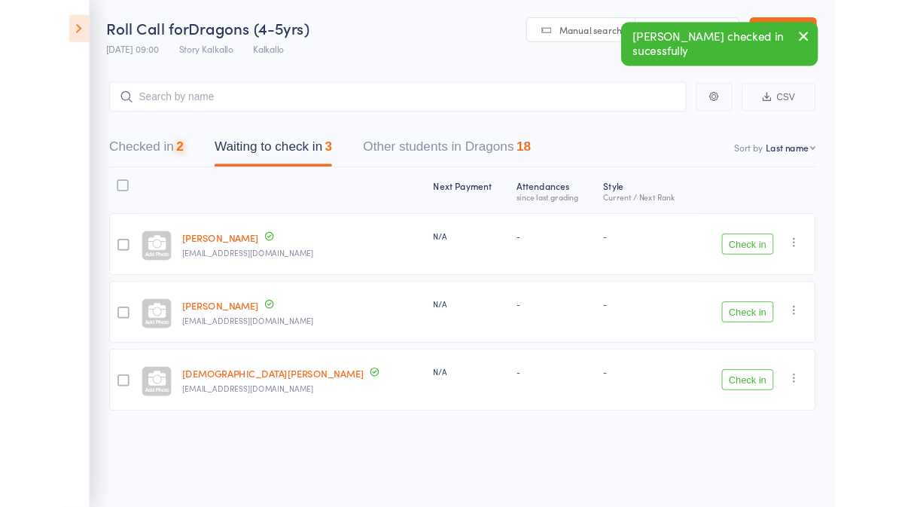
scroll to position [0, 0]
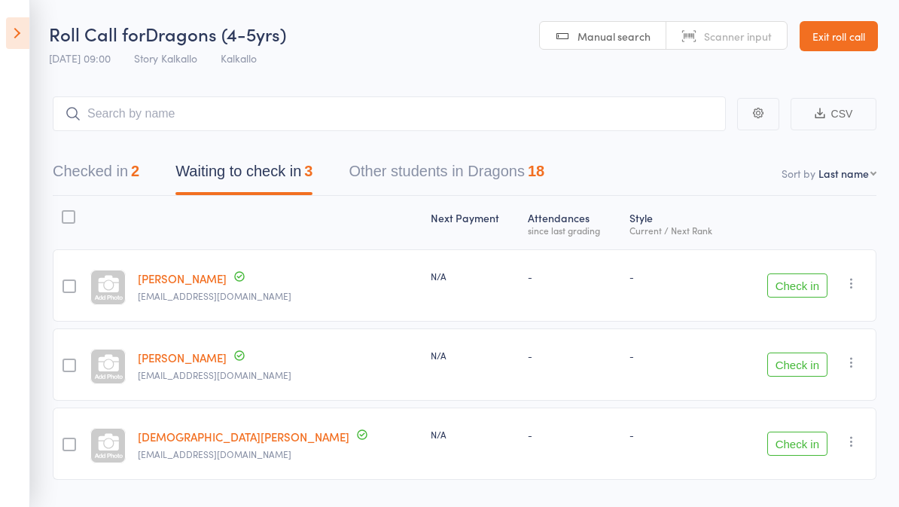
click at [799, 451] on button "Check in" at bounding box center [797, 443] width 60 height 24
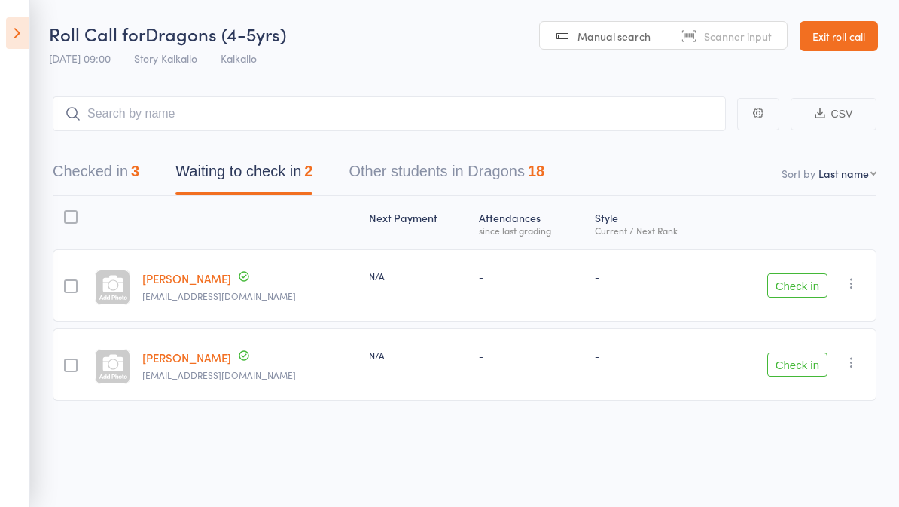
click at [77, 175] on button "Checked in 3" at bounding box center [96, 175] width 87 height 40
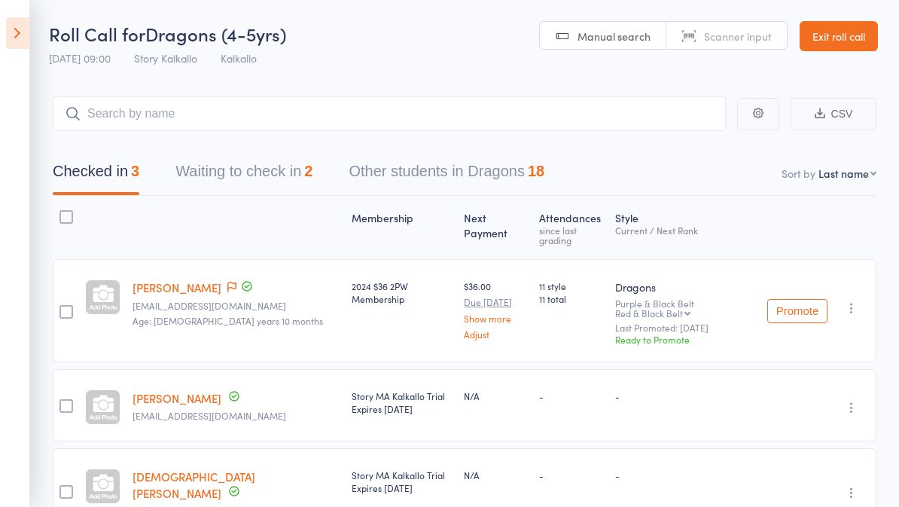
click at [250, 159] on button "Waiting to check in 2" at bounding box center [243, 175] width 137 height 40
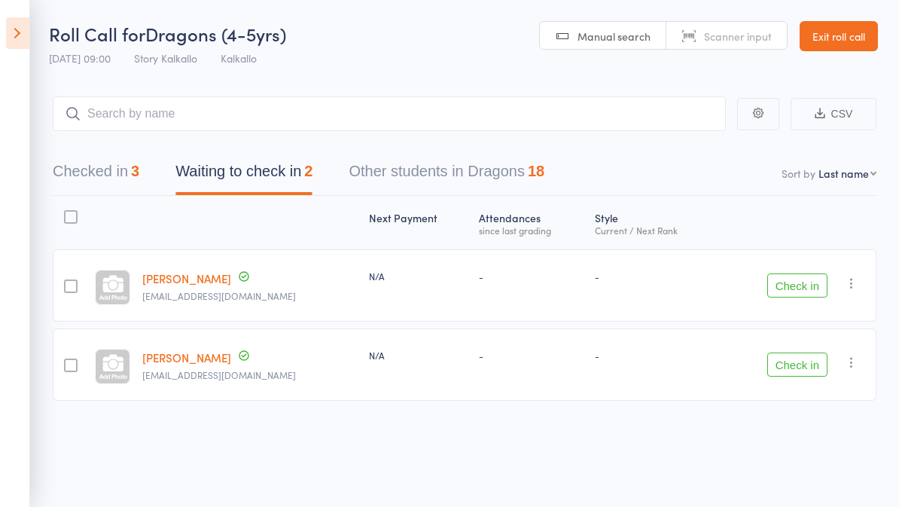
click at [798, 373] on button "Check in" at bounding box center [797, 364] width 60 height 24
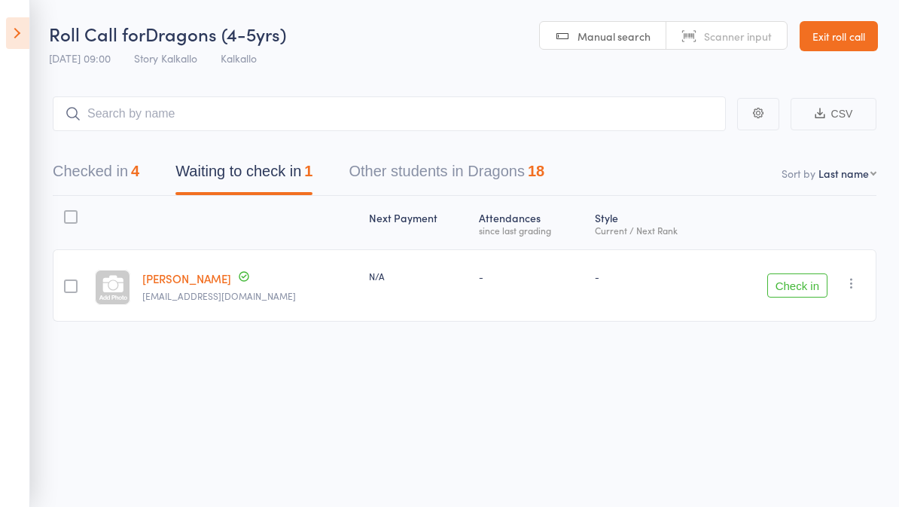
click at [99, 177] on button "Checked in 4" at bounding box center [96, 175] width 87 height 40
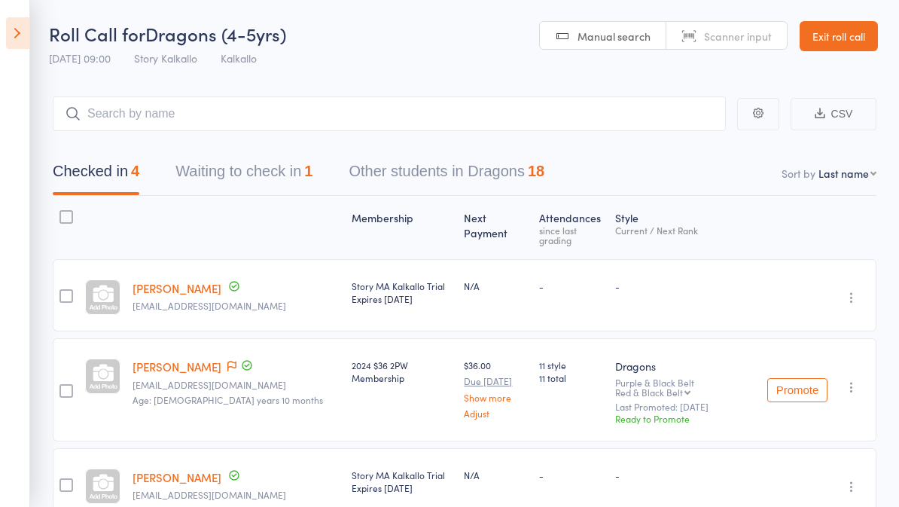
click at [242, 181] on button "Waiting to check in 1" at bounding box center [243, 175] width 137 height 40
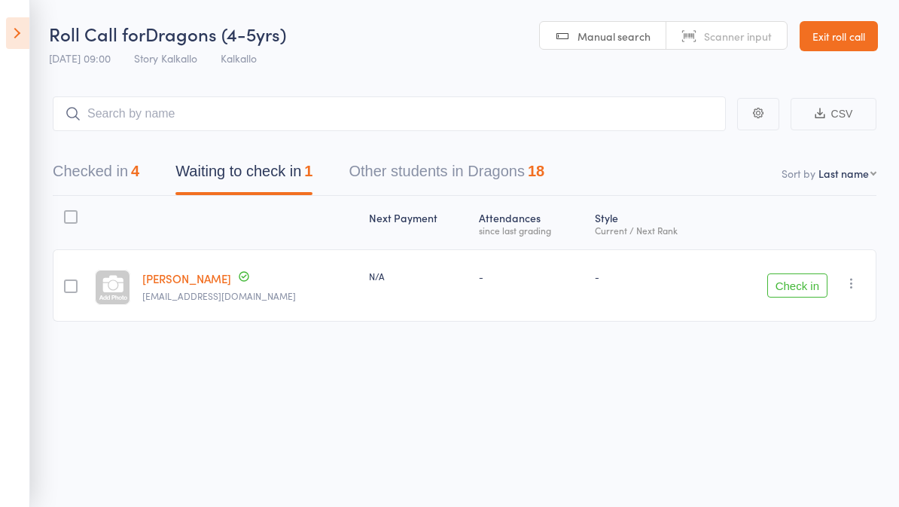
click at [800, 290] on button "Check in" at bounding box center [797, 285] width 60 height 24
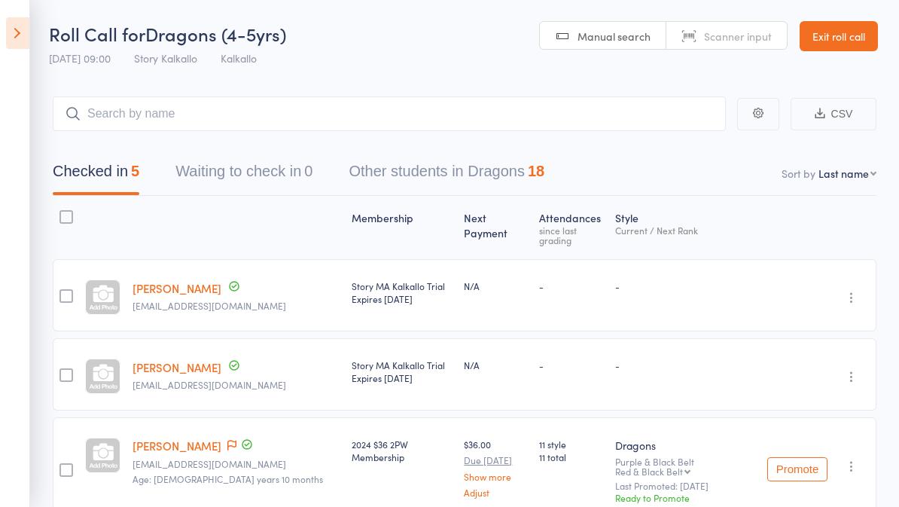
click at [22, 29] on icon at bounding box center [17, 33] width 23 height 32
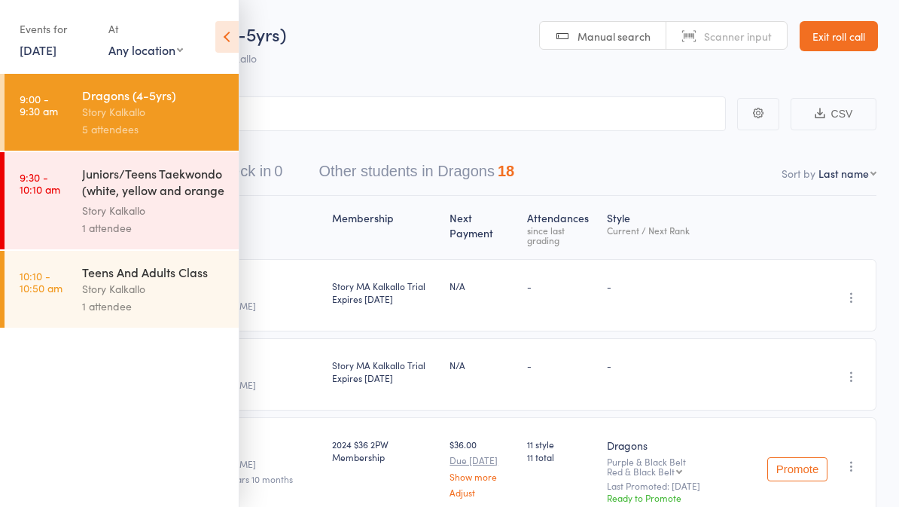
click at [183, 211] on div "Story Kalkallo" at bounding box center [154, 210] width 144 height 17
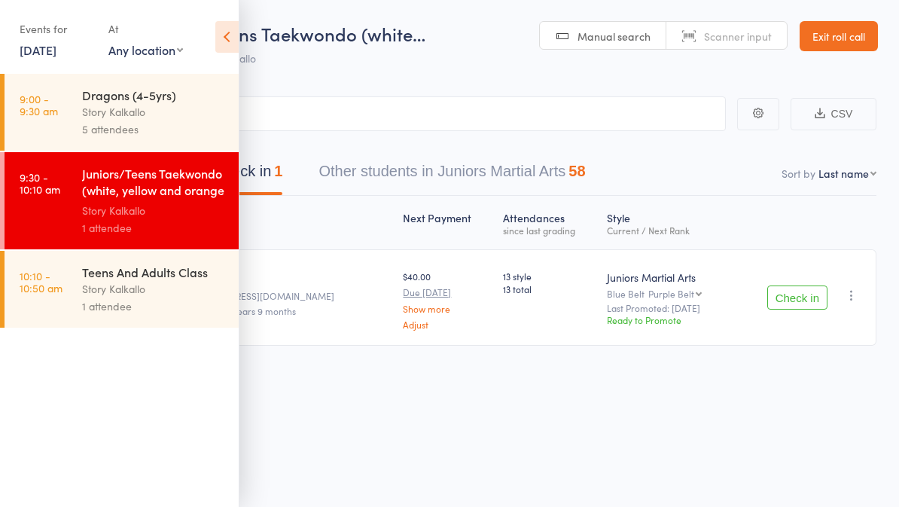
click at [242, 25] on span "Juniors/Teens Taekwondo (white…" at bounding box center [285, 33] width 280 height 25
click at [234, 24] on icon at bounding box center [226, 37] width 23 height 32
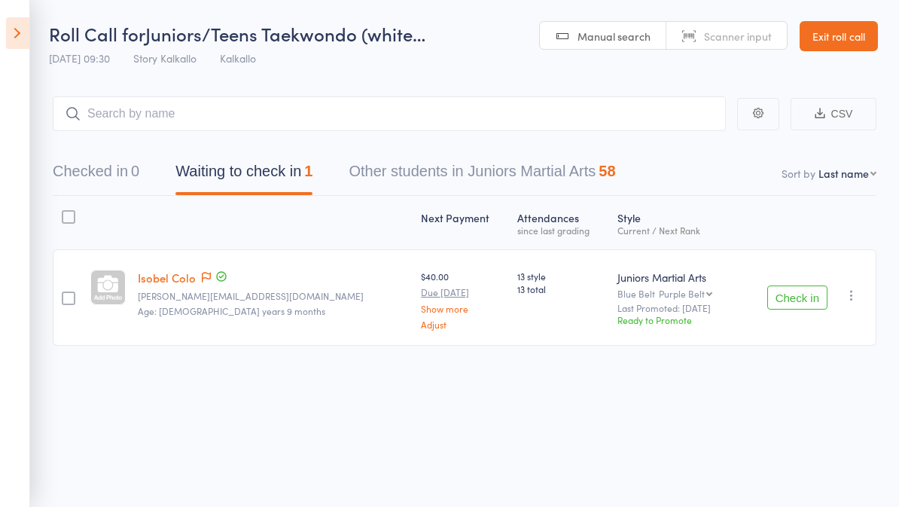
click at [803, 296] on button "Check in" at bounding box center [797, 297] width 60 height 24
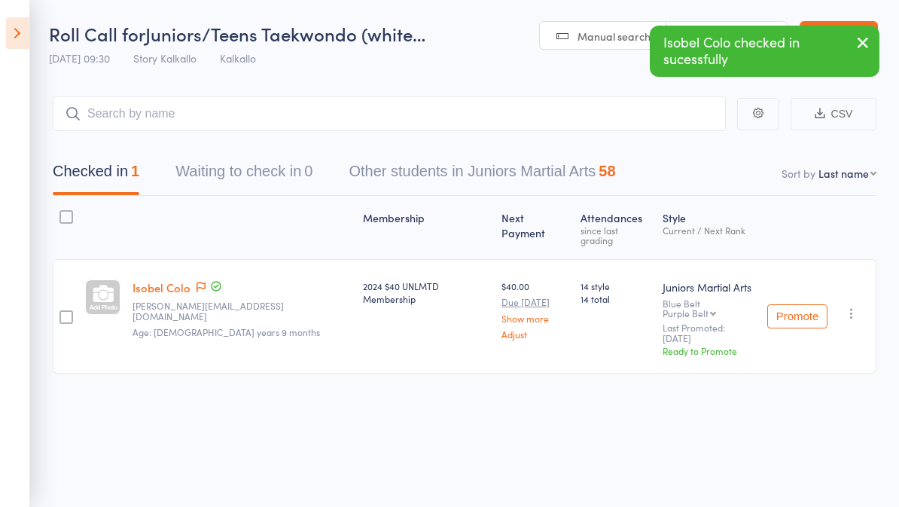
click at [9, 23] on icon at bounding box center [17, 33] width 23 height 32
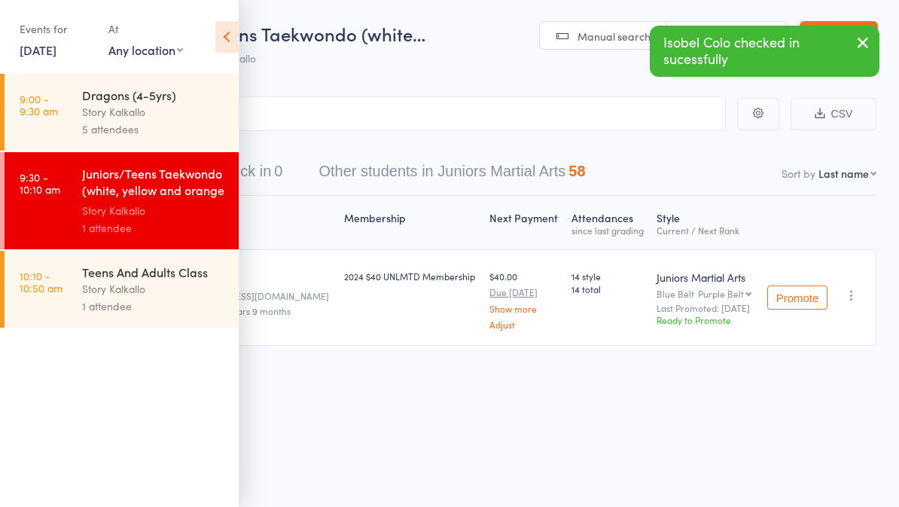
click at [227, 38] on icon at bounding box center [226, 37] width 23 height 32
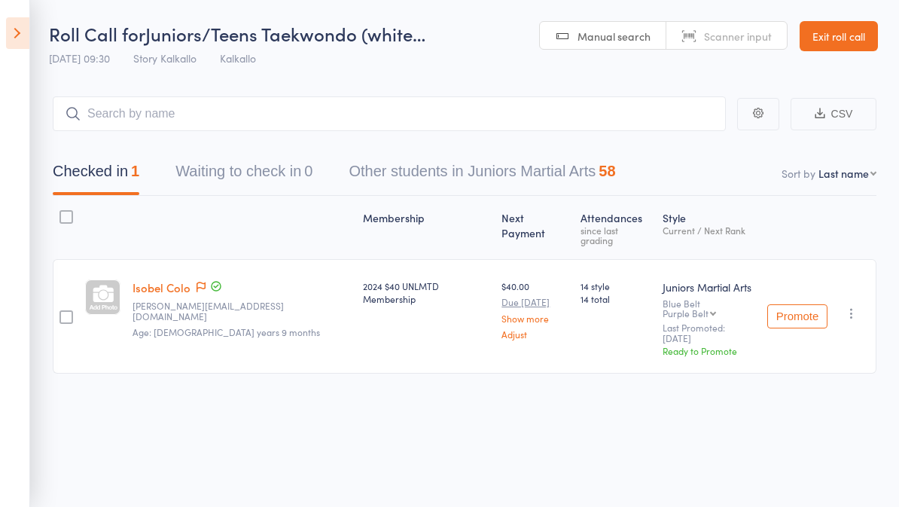
click at [478, 170] on button "Other students in Juniors Martial Arts 58" at bounding box center [482, 175] width 267 height 40
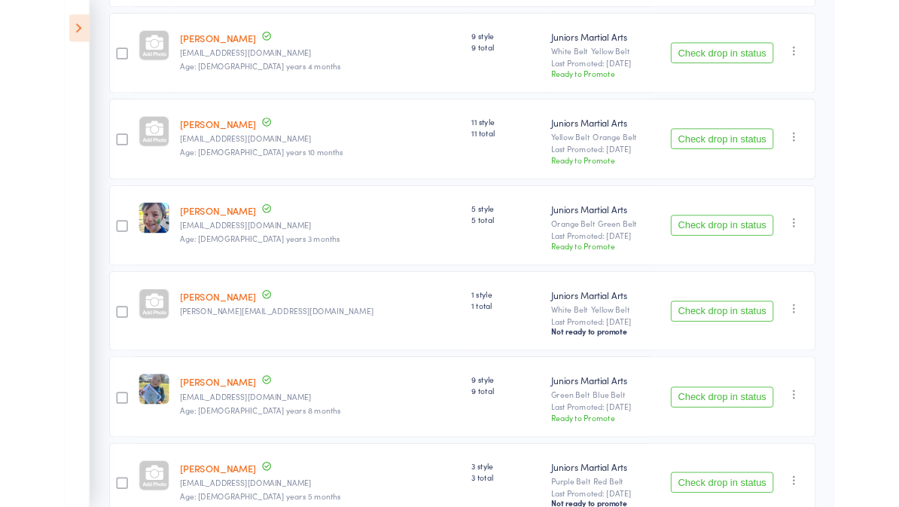
scroll to position [3055, 0]
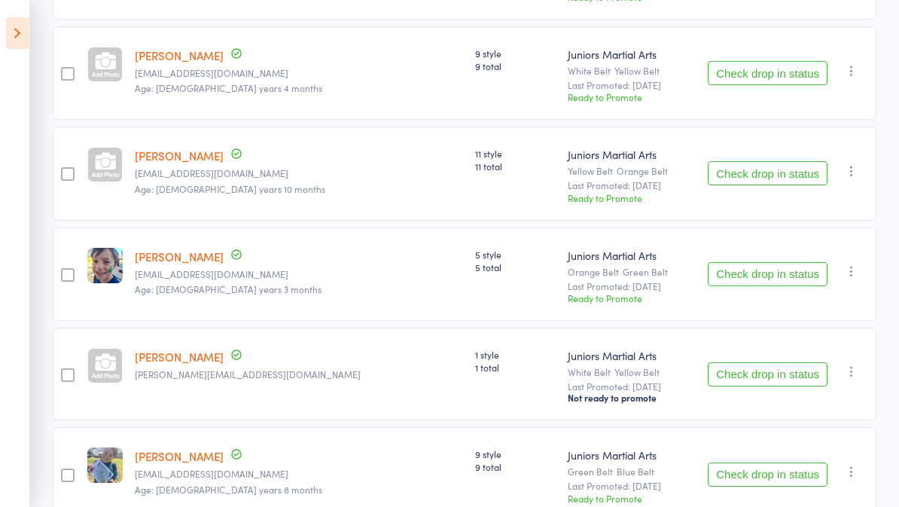
click at [779, 185] on button "Check drop in status" at bounding box center [768, 173] width 120 height 24
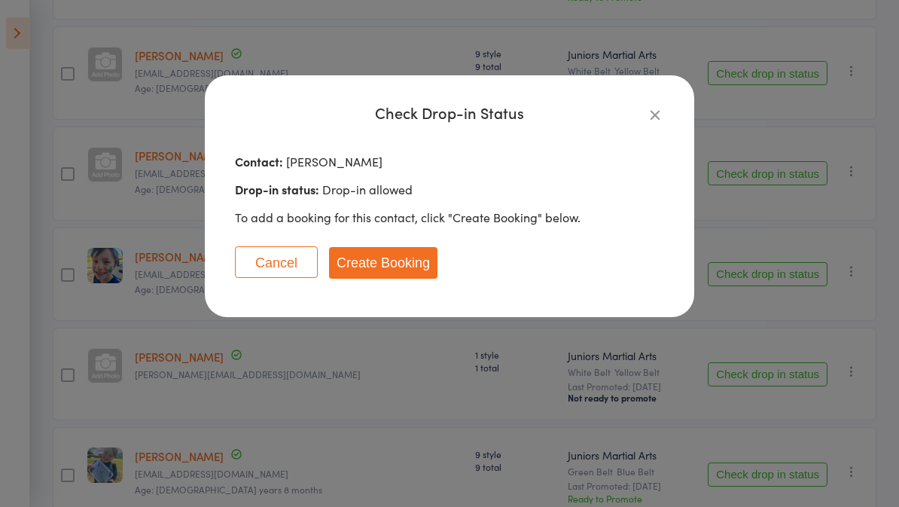
click at [397, 251] on button "Create Booking" at bounding box center [383, 263] width 108 height 32
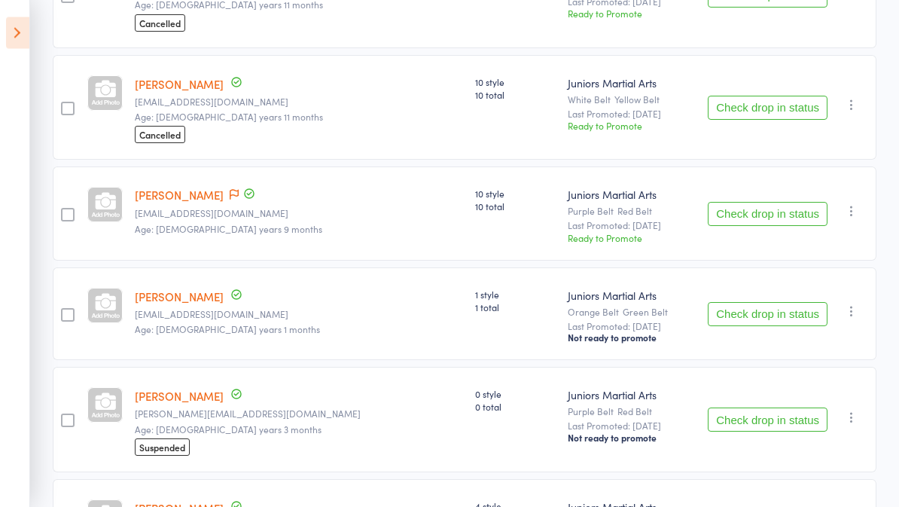
scroll to position [1531, 0]
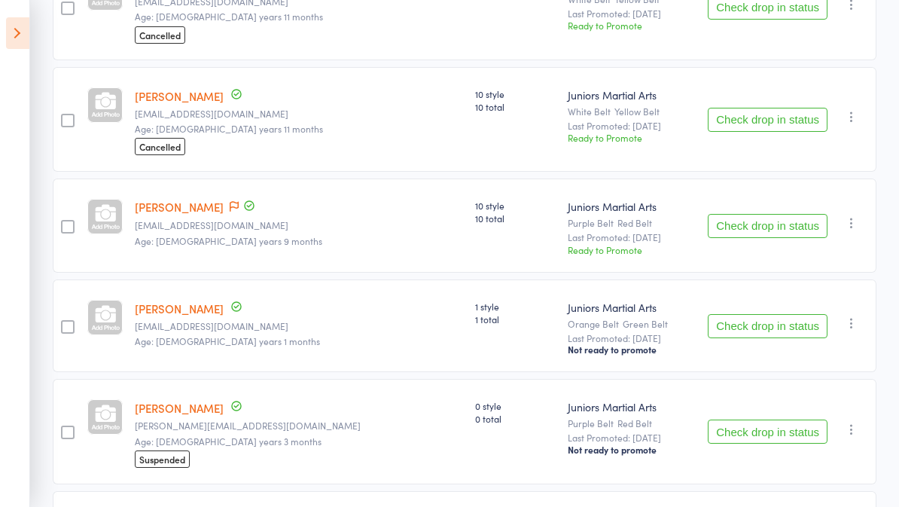
click at [767, 338] on button "Check drop in status" at bounding box center [768, 326] width 120 height 24
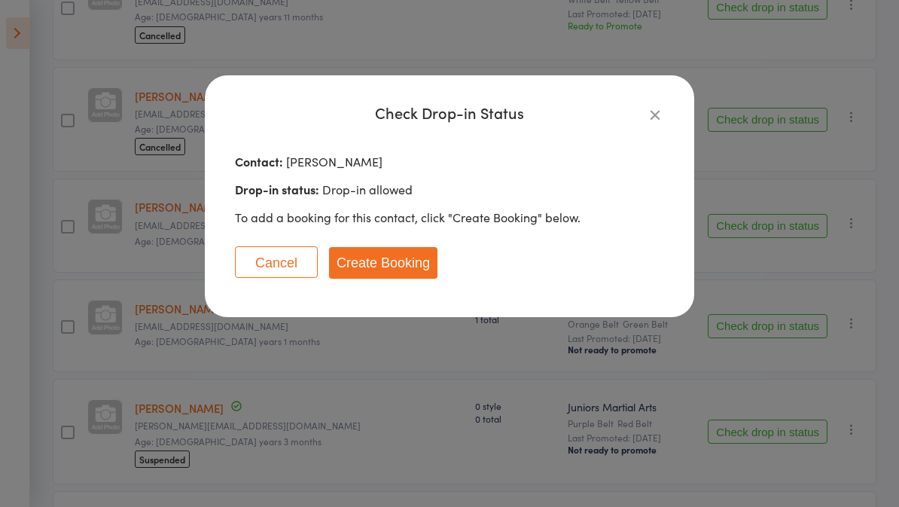
click at [403, 276] on button "Create Booking" at bounding box center [383, 263] width 108 height 32
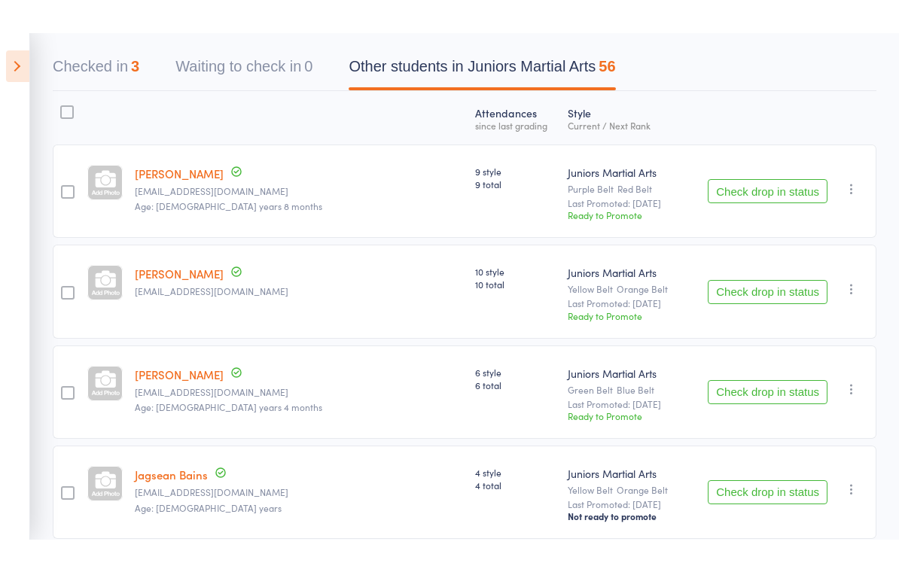
scroll to position [0, 0]
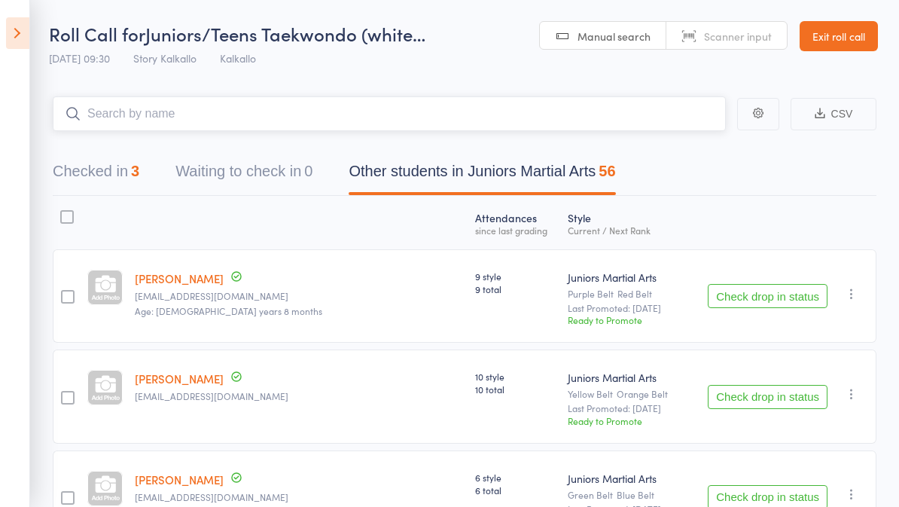
click at [324, 102] on input "search" at bounding box center [389, 113] width 673 height 35
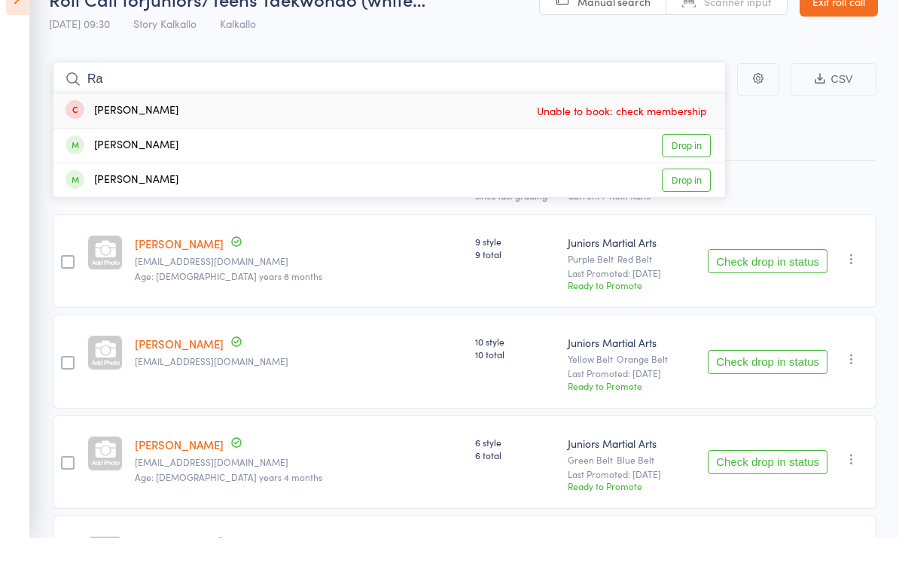
type input "R"
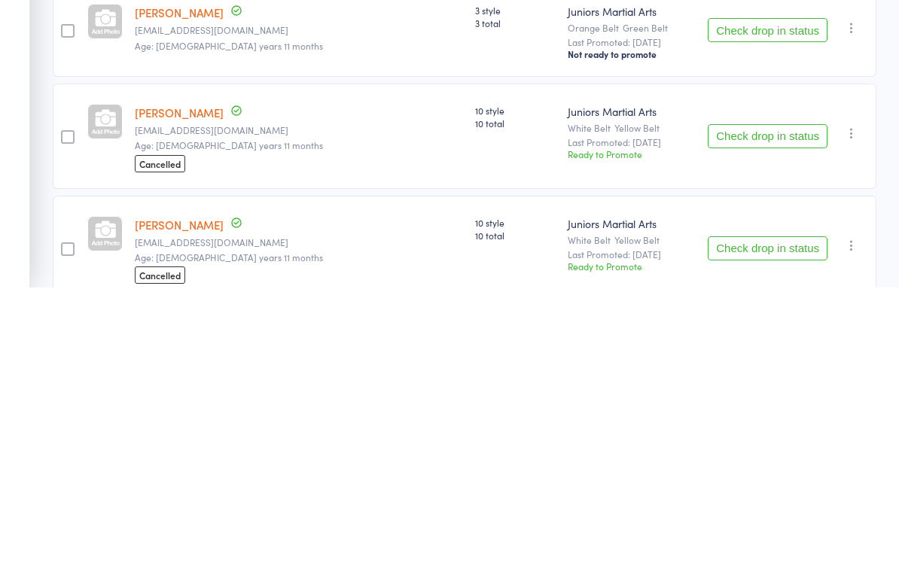
scroll to position [1120, 0]
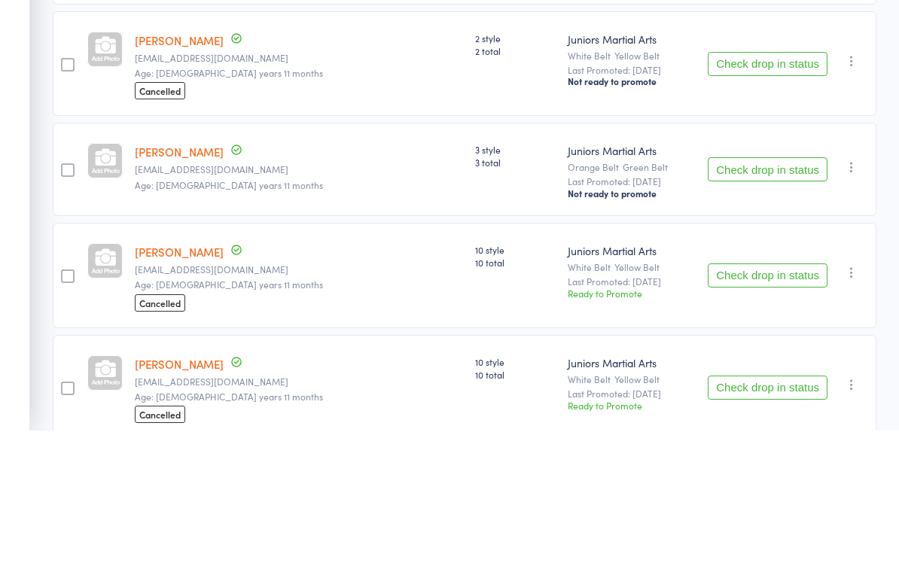
type input "9"
click at [775, 300] on button "Check drop in status" at bounding box center [768, 312] width 120 height 24
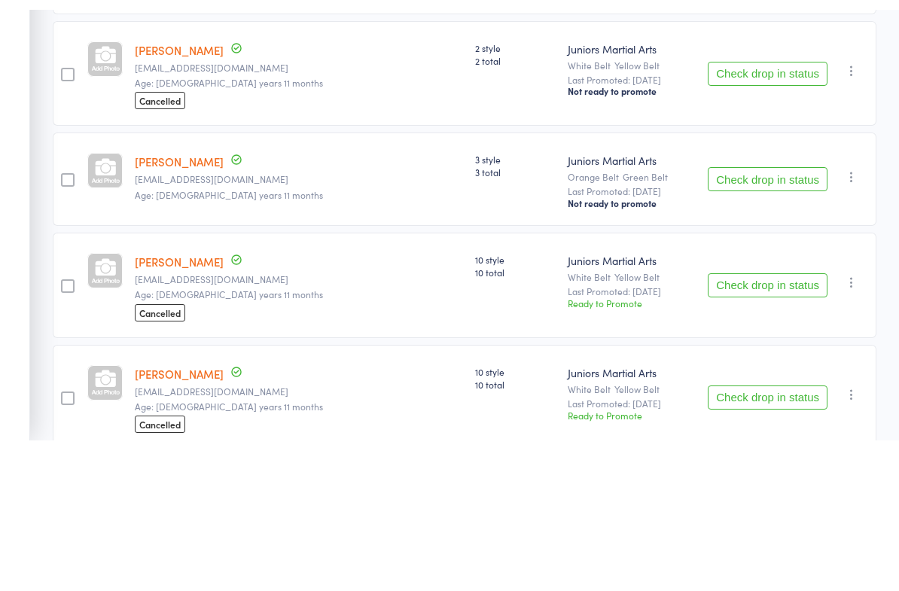
scroll to position [1263, 0]
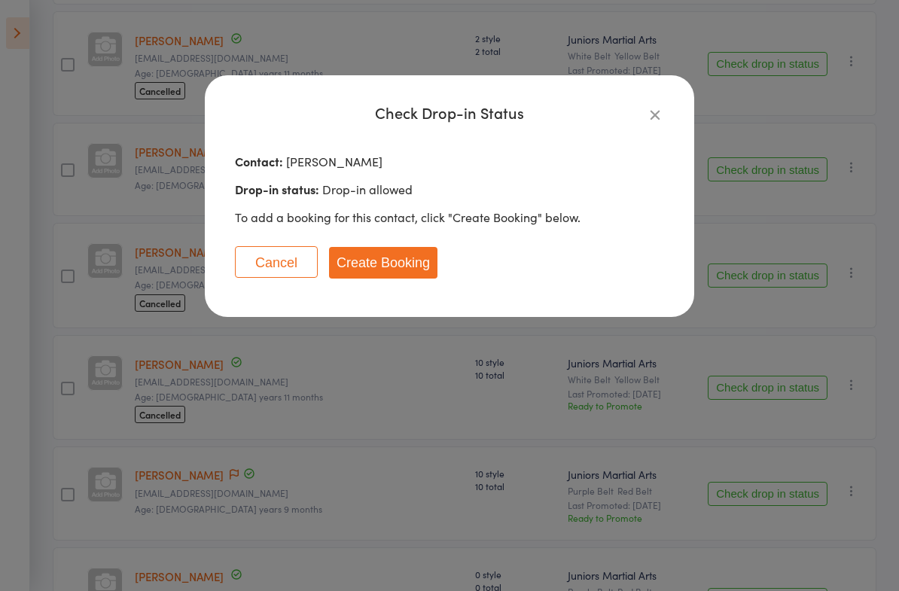
click at [385, 265] on button "Create Booking" at bounding box center [383, 263] width 108 height 32
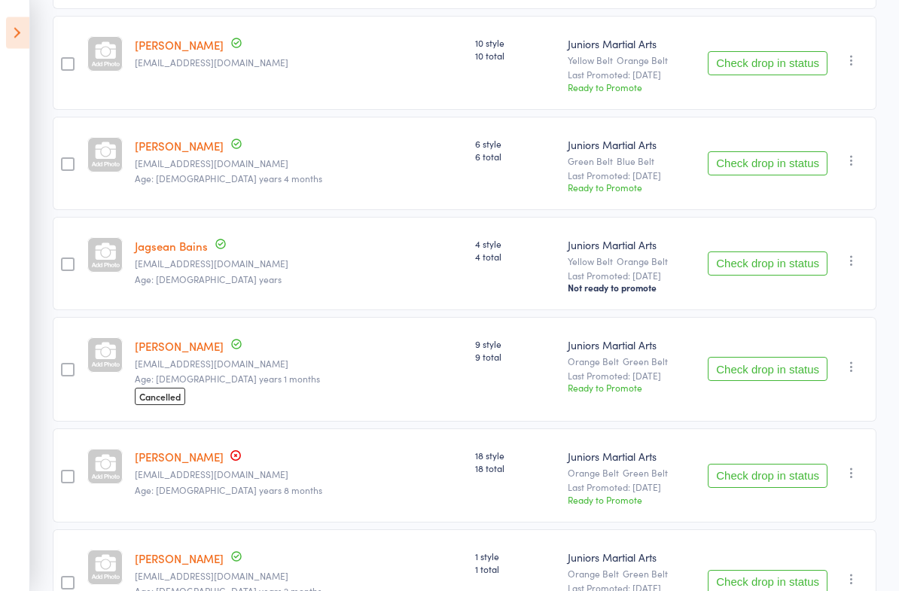
scroll to position [347, 0]
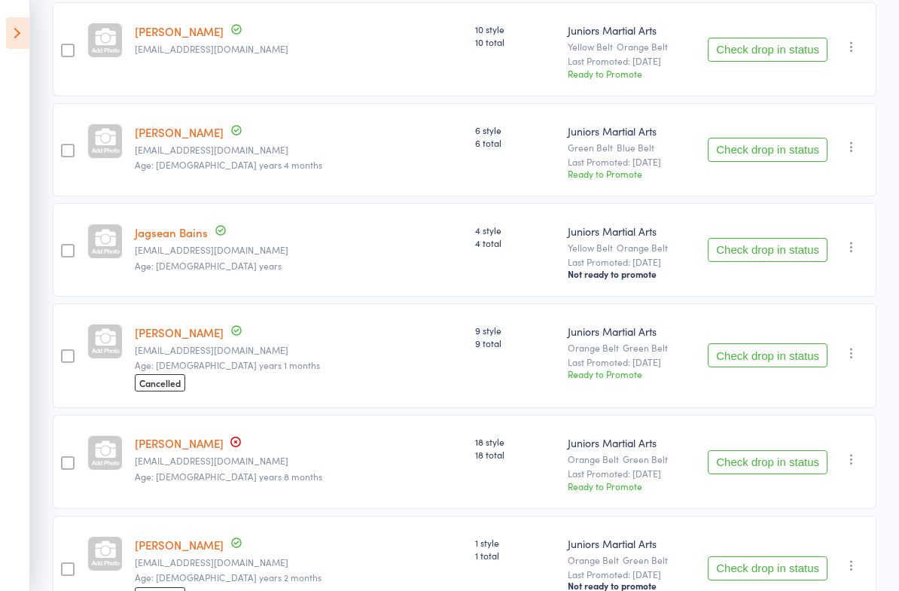
click at [764, 250] on button "Check drop in status" at bounding box center [768, 250] width 120 height 24
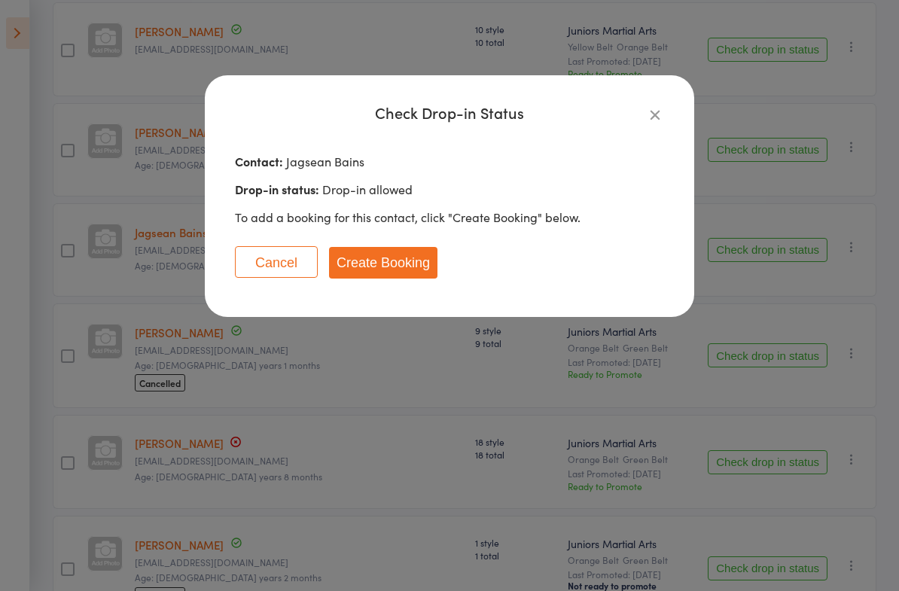
click at [396, 269] on button "Create Booking" at bounding box center [383, 263] width 108 height 32
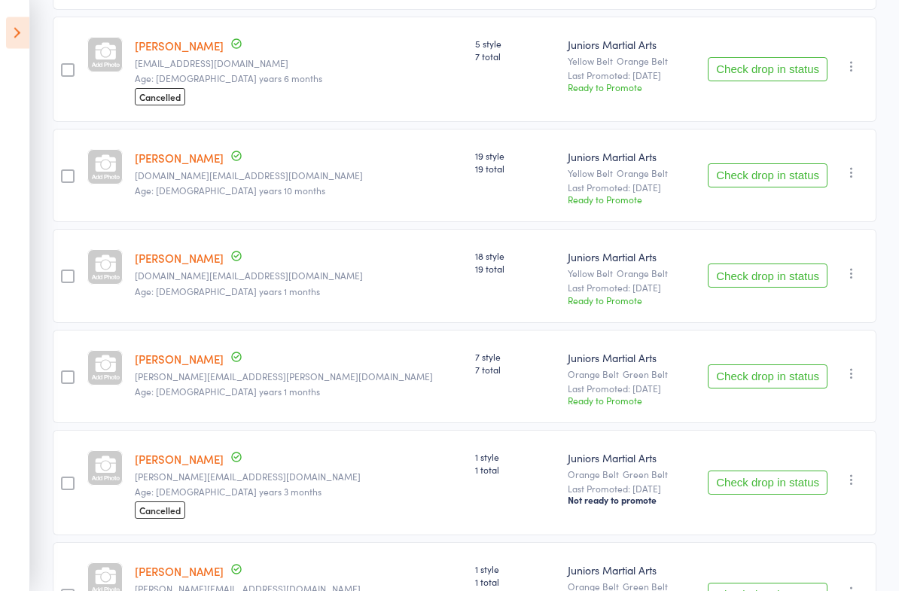
scroll to position [3395, 0]
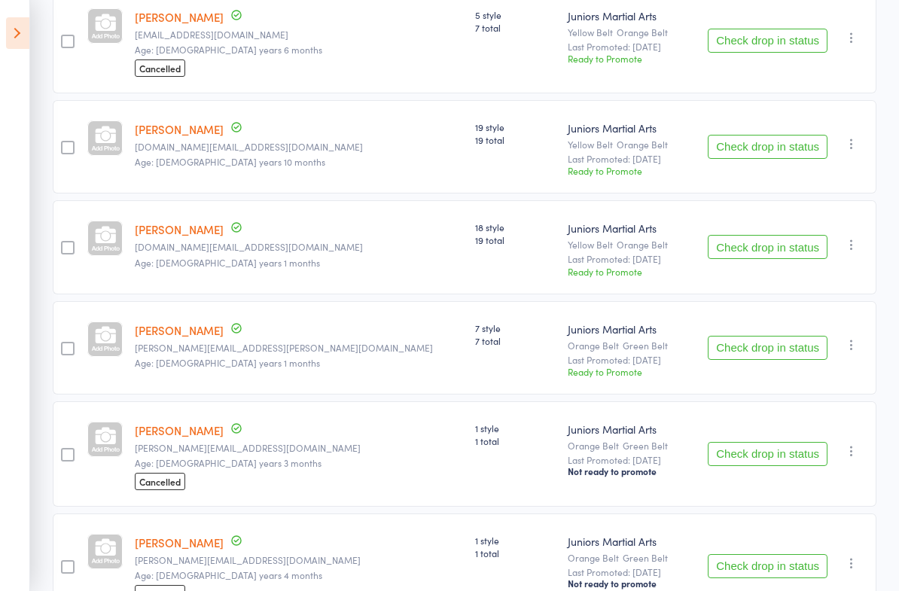
click at [797, 360] on button "Check drop in status" at bounding box center [768, 348] width 120 height 24
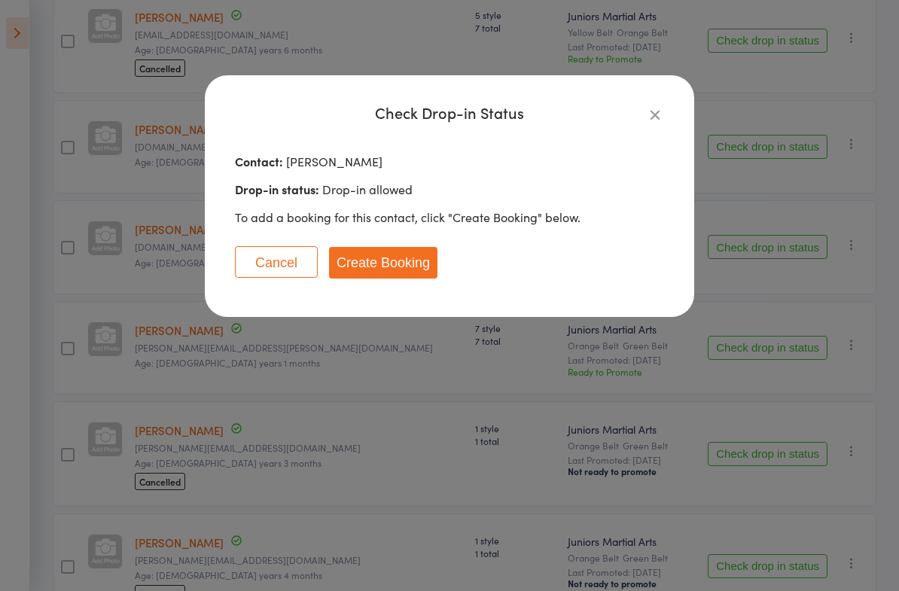
click at [403, 271] on button "Create Booking" at bounding box center [383, 263] width 108 height 32
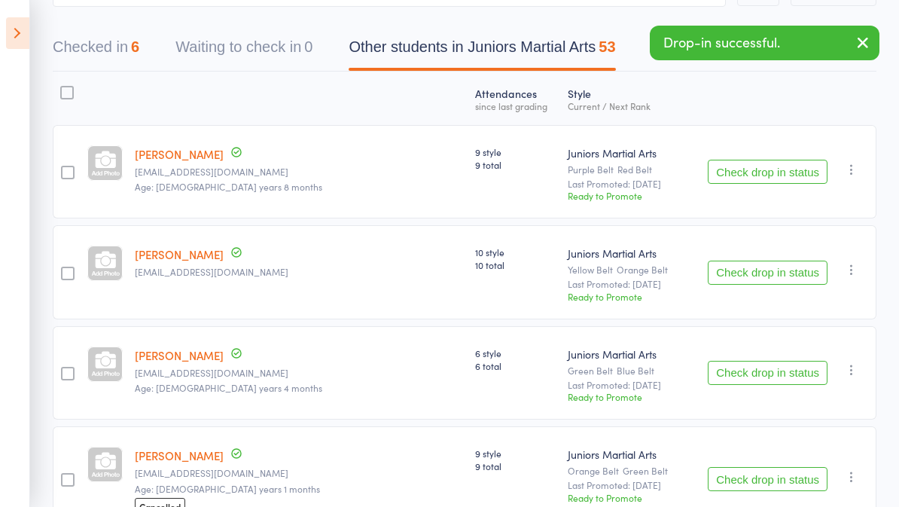
scroll to position [0, 0]
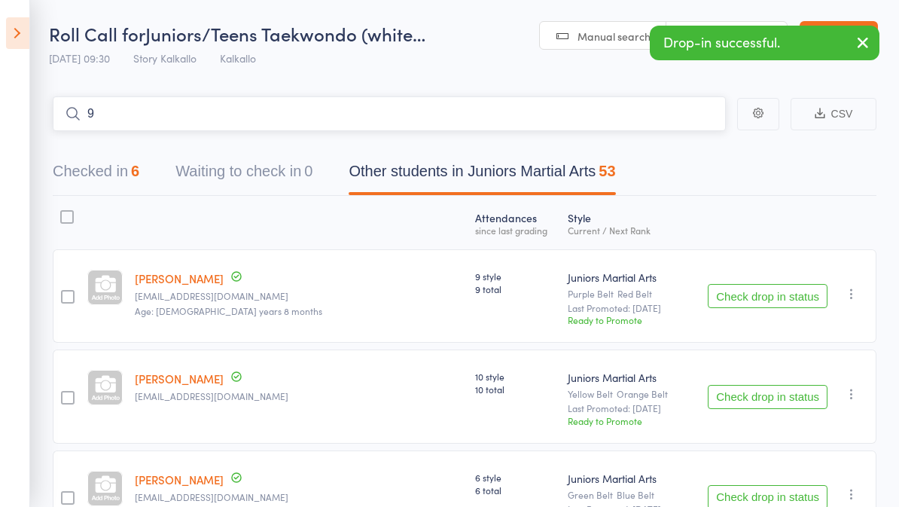
click at [338, 115] on input "9" at bounding box center [389, 113] width 673 height 35
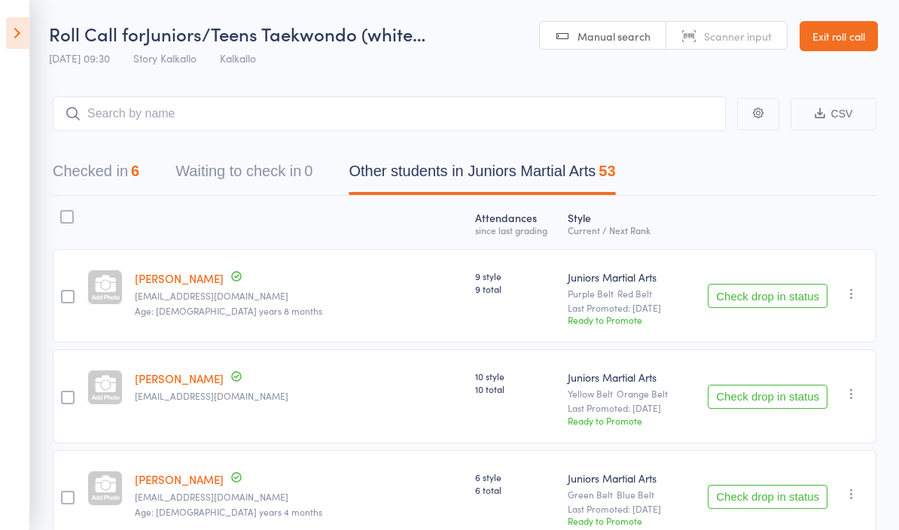
click at [10, 22] on icon at bounding box center [17, 33] width 23 height 32
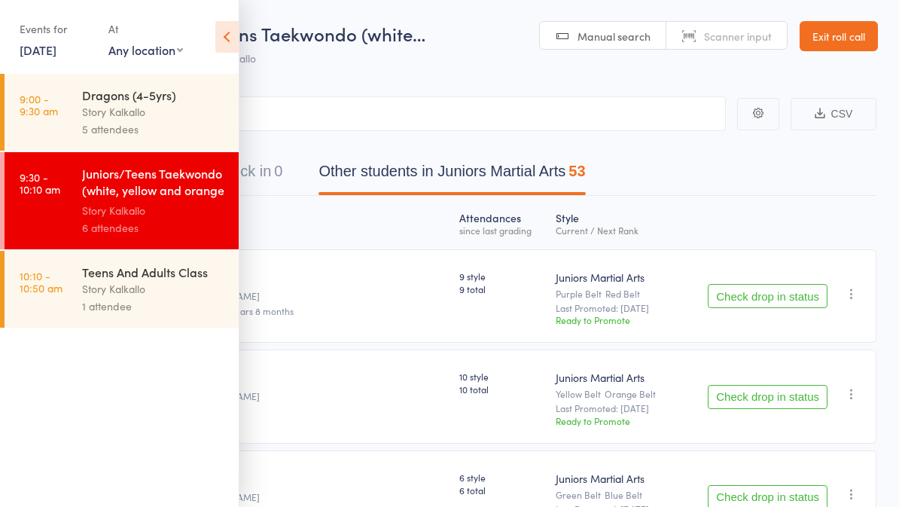
click at [56, 52] on link "[DATE]" at bounding box center [38, 49] width 37 height 17
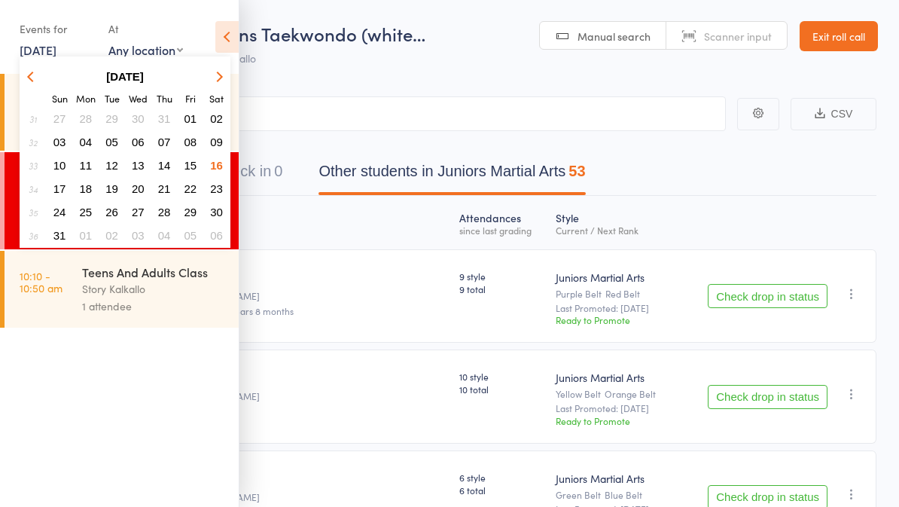
click at [218, 148] on span "09" at bounding box center [216, 142] width 13 height 13
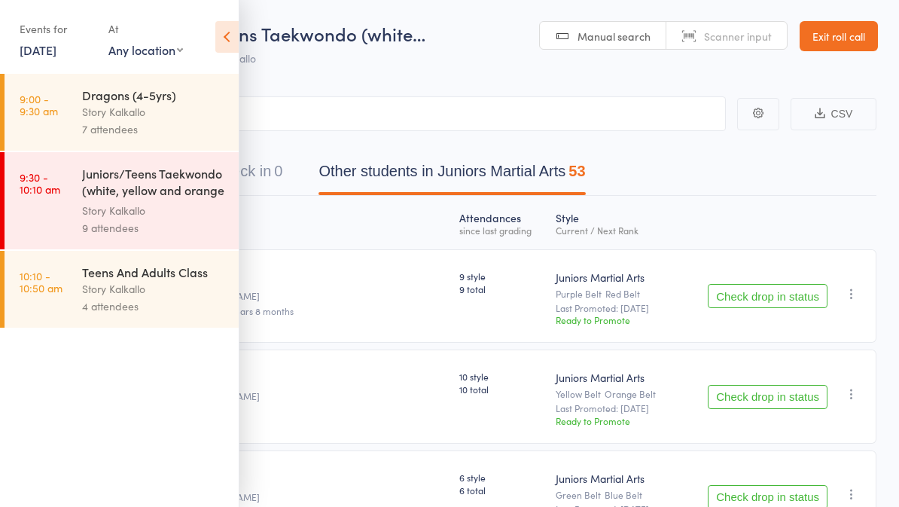
click at [185, 219] on div "Story Kalkallo" at bounding box center [154, 210] width 144 height 17
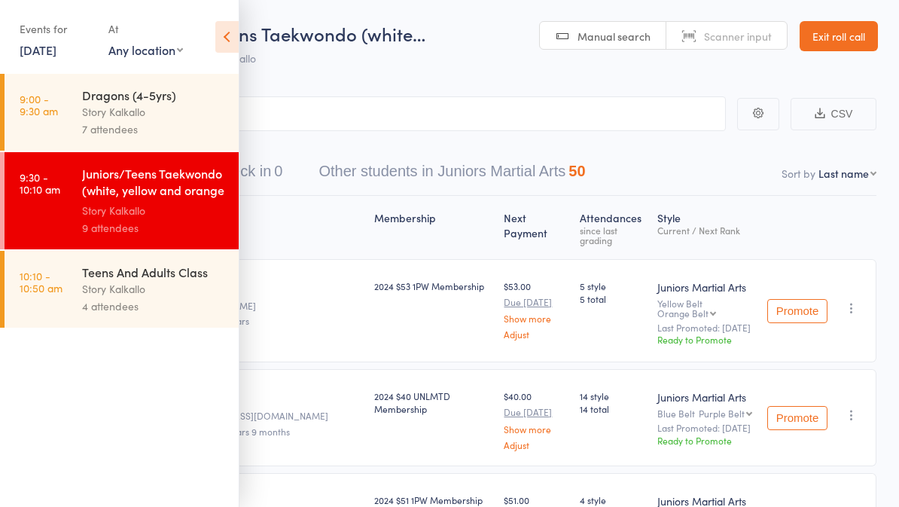
click at [220, 47] on icon at bounding box center [226, 37] width 23 height 32
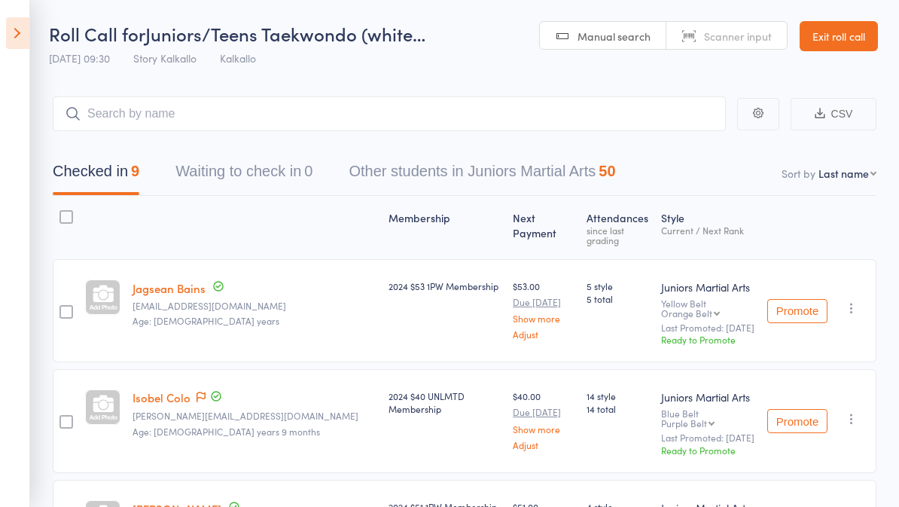
click at [26, 33] on icon at bounding box center [17, 33] width 23 height 32
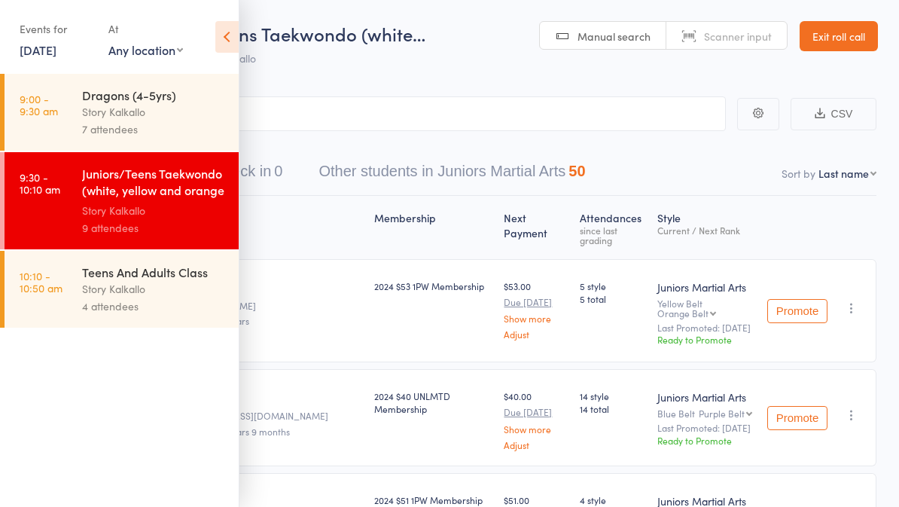
click at [56, 57] on link "[DATE]" at bounding box center [38, 49] width 37 height 17
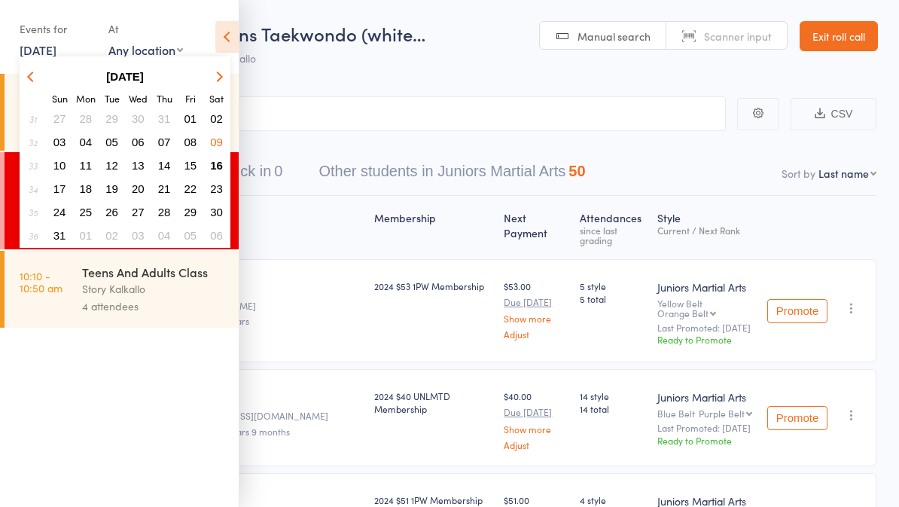
click at [221, 164] on span "16" at bounding box center [216, 165] width 13 height 13
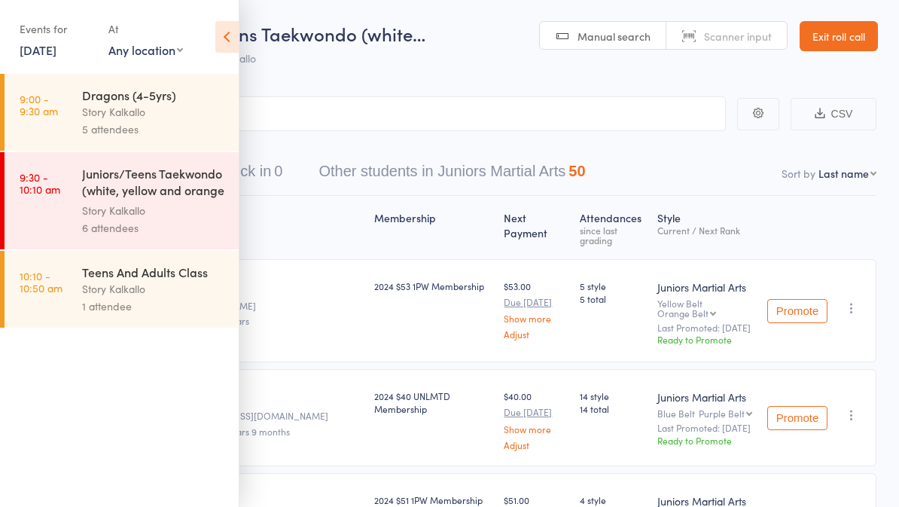
click at [211, 26] on div "Events for [DATE] D Aug, YYYY [DATE] Sun Mon Tue Wed Thu Fri Sat 31 27 28 29 30…" at bounding box center [119, 38] width 239 height 76
click at [220, 48] on icon at bounding box center [226, 37] width 23 height 32
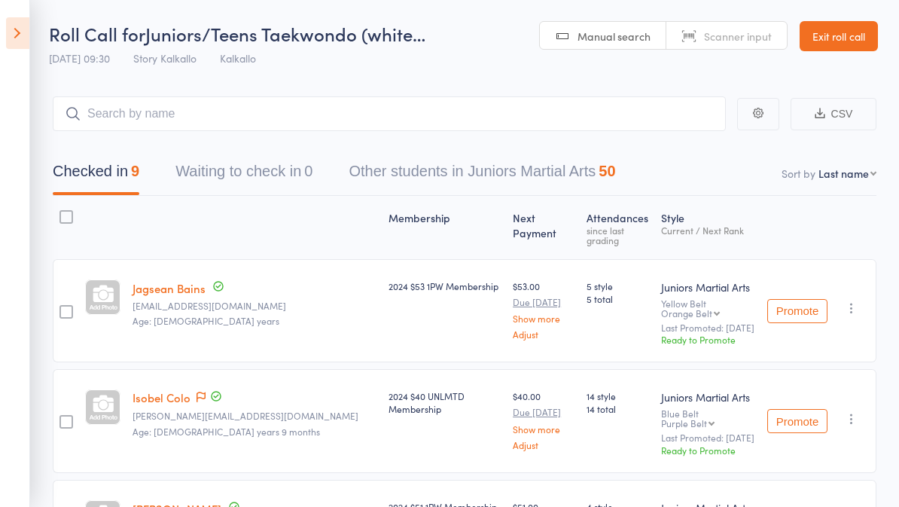
click at [23, 29] on icon at bounding box center [17, 33] width 23 height 32
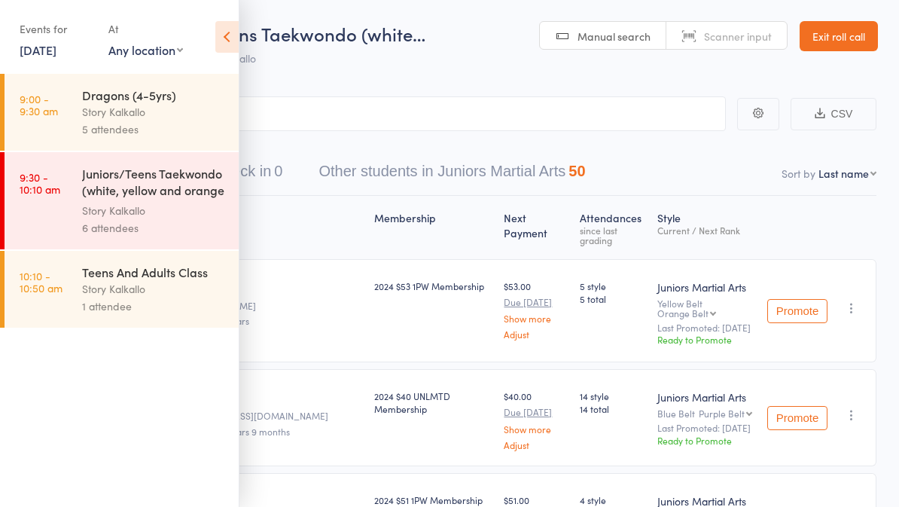
click at [147, 219] on div "Story Kalkallo" at bounding box center [154, 210] width 144 height 17
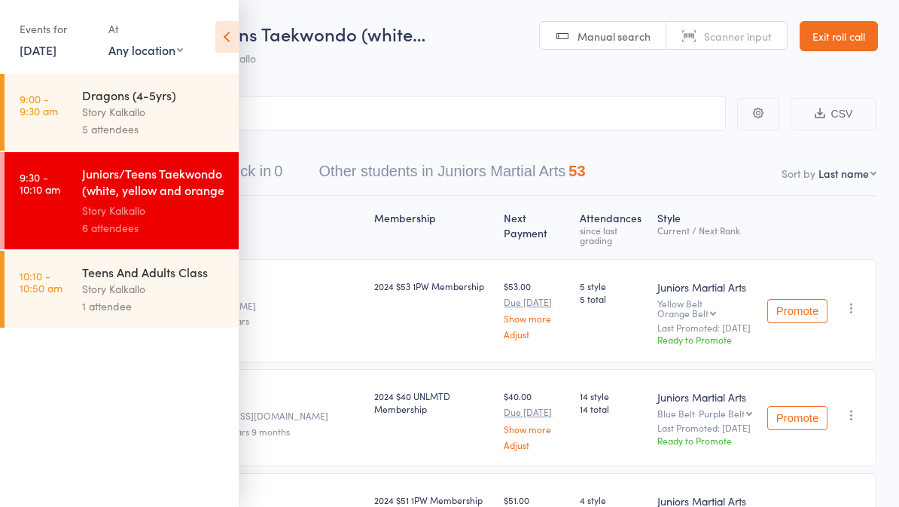
click at [220, 41] on icon at bounding box center [226, 37] width 23 height 32
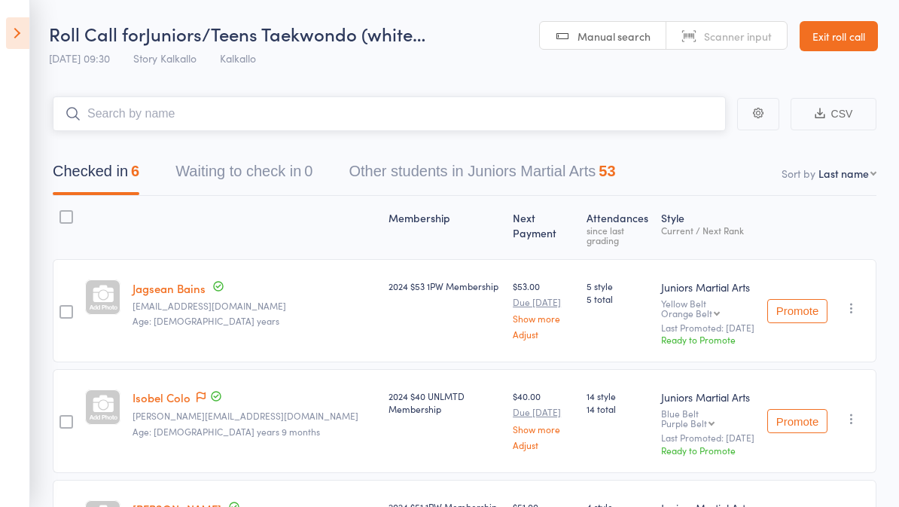
click at [288, 121] on input "search" at bounding box center [389, 113] width 673 height 35
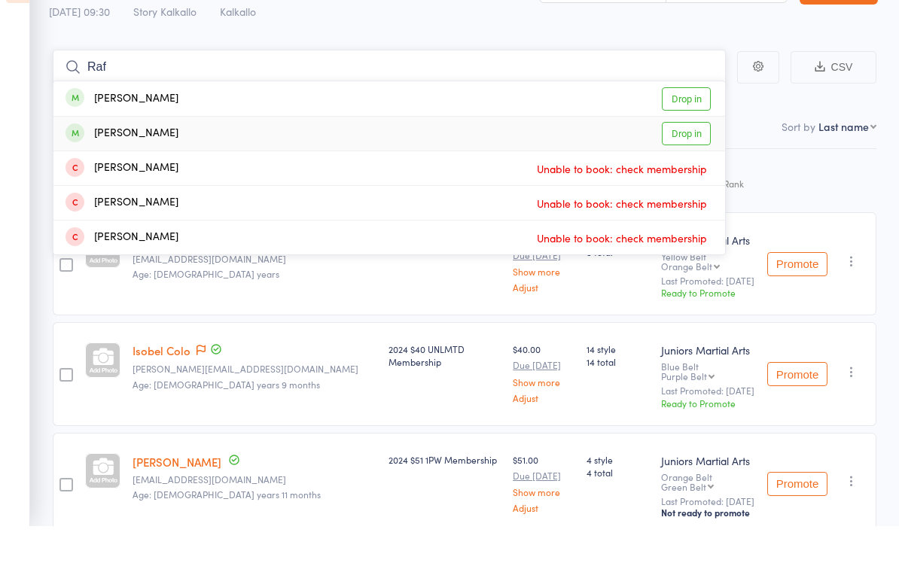
type input "Raf"
click at [691, 169] on link "Drop in" at bounding box center [686, 180] width 49 height 23
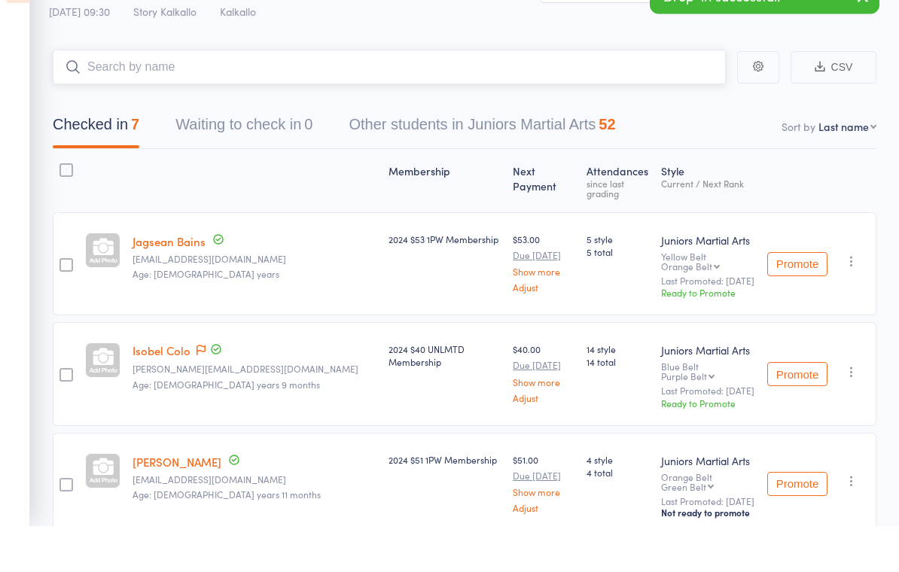
click at [91, 155] on button "Checked in 7" at bounding box center [96, 175] width 87 height 40
click at [873, 259] on div "Promote Undo check-in Promote Send message Add Note Add Task Add Flag Remove Ma…" at bounding box center [818, 310] width 115 height 103
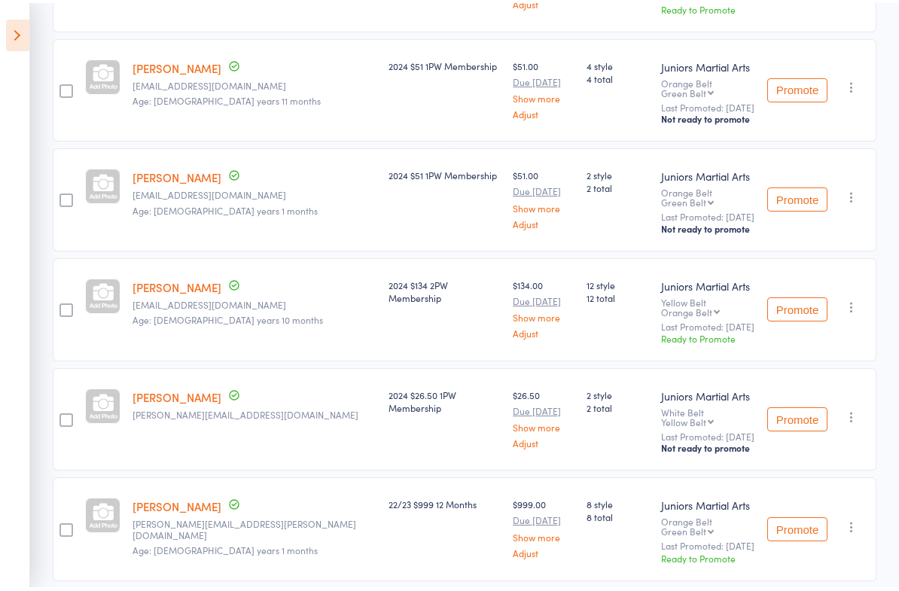
scroll to position [424, 0]
